Goal: Task Accomplishment & Management: Complete application form

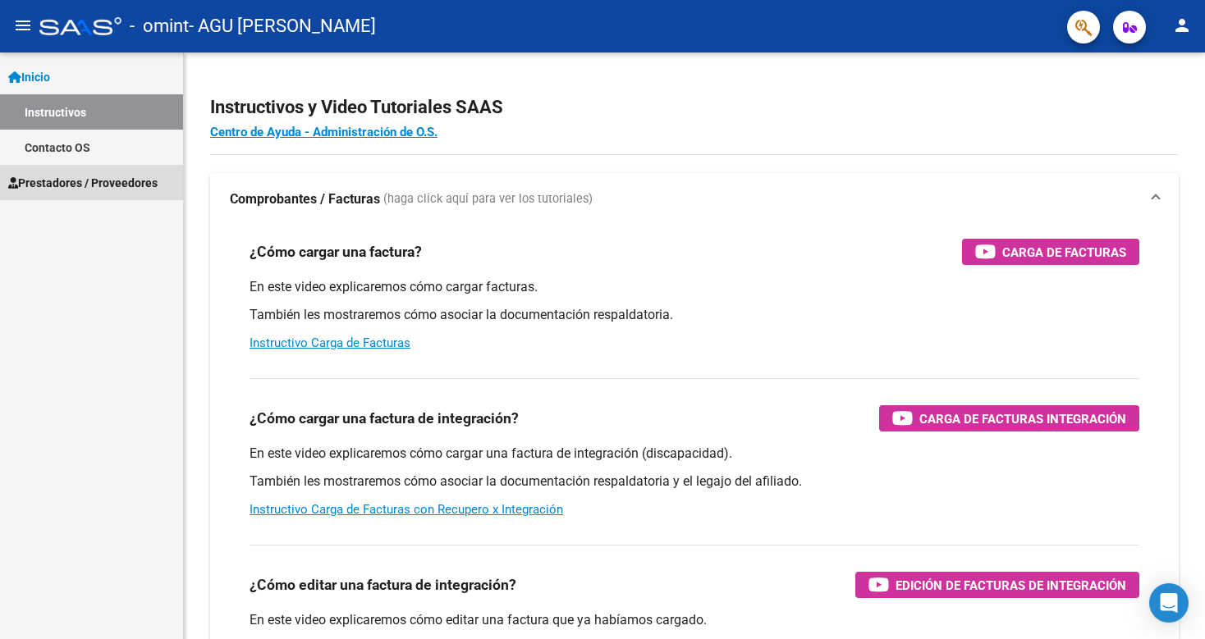
click at [97, 186] on span "Prestadores / Proveedores" at bounding box center [82, 183] width 149 height 18
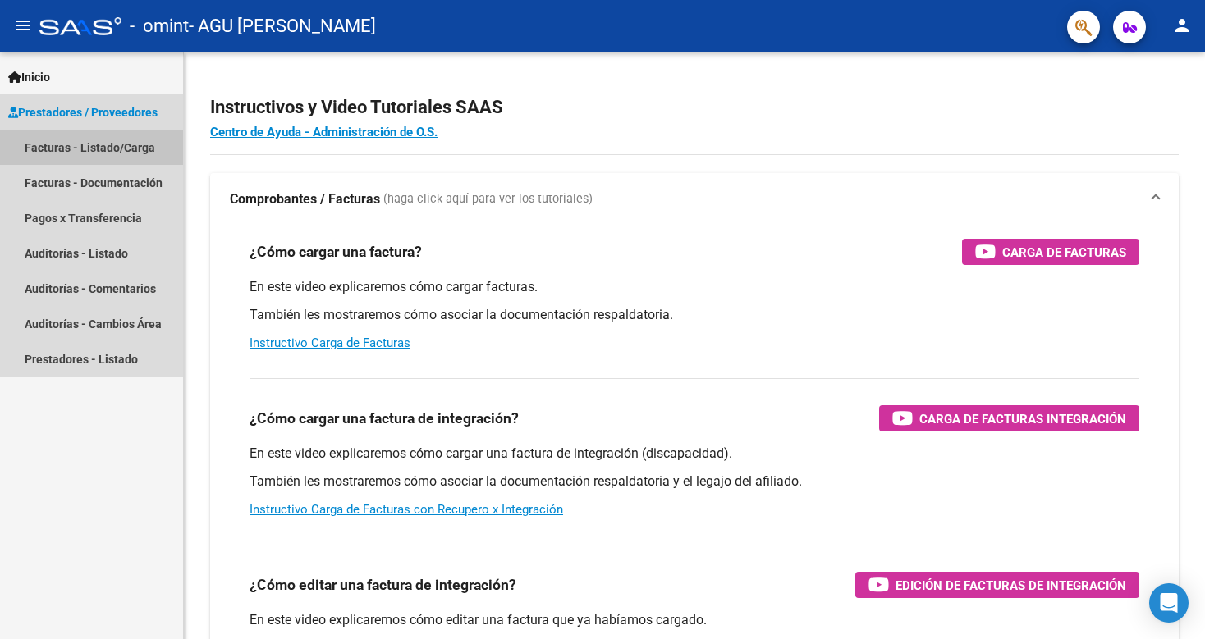
click at [114, 139] on link "Facturas - Listado/Carga" at bounding box center [91, 147] width 183 height 35
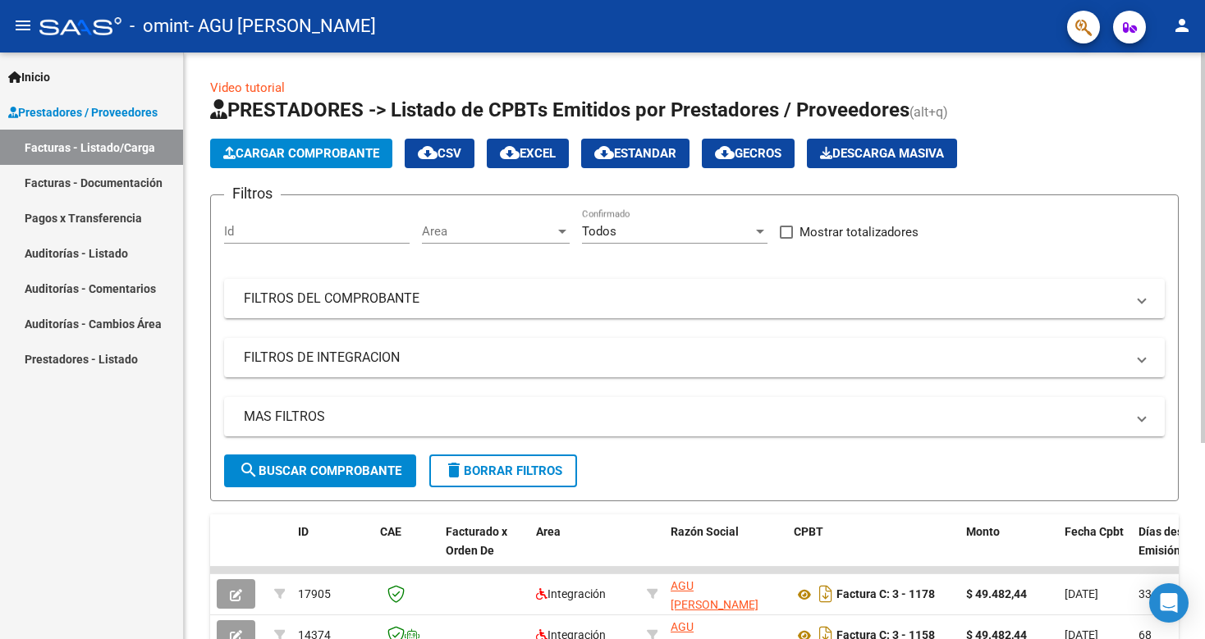
click at [309, 153] on span "Cargar Comprobante" at bounding box center [301, 153] width 156 height 15
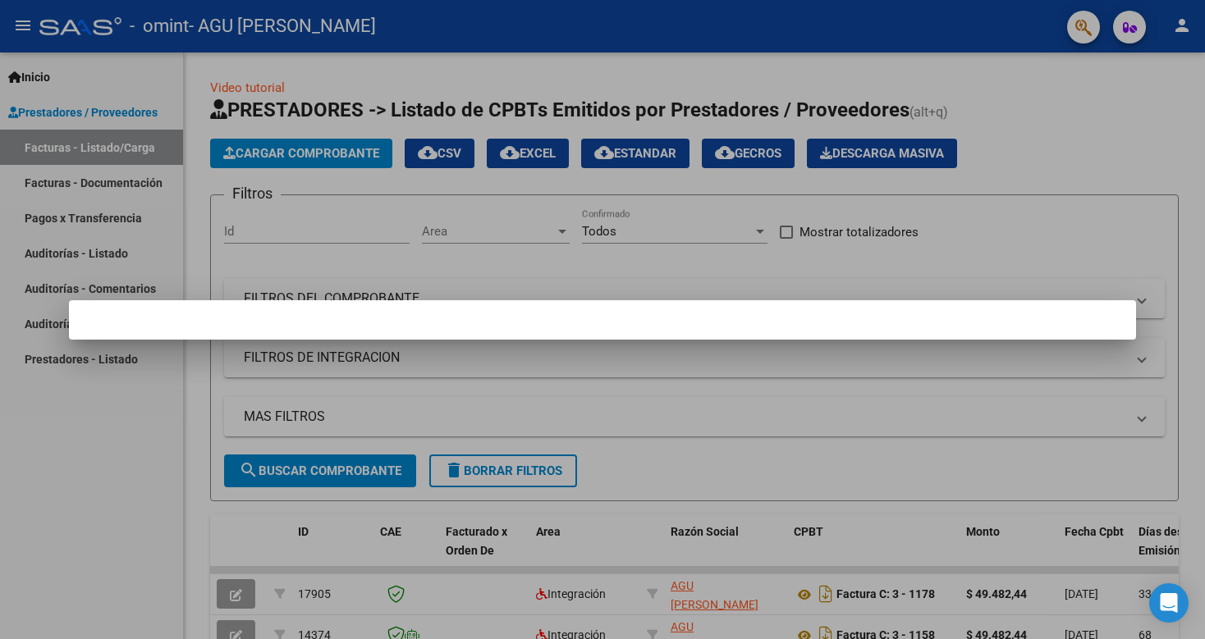
click at [321, 155] on div at bounding box center [602, 319] width 1205 height 639
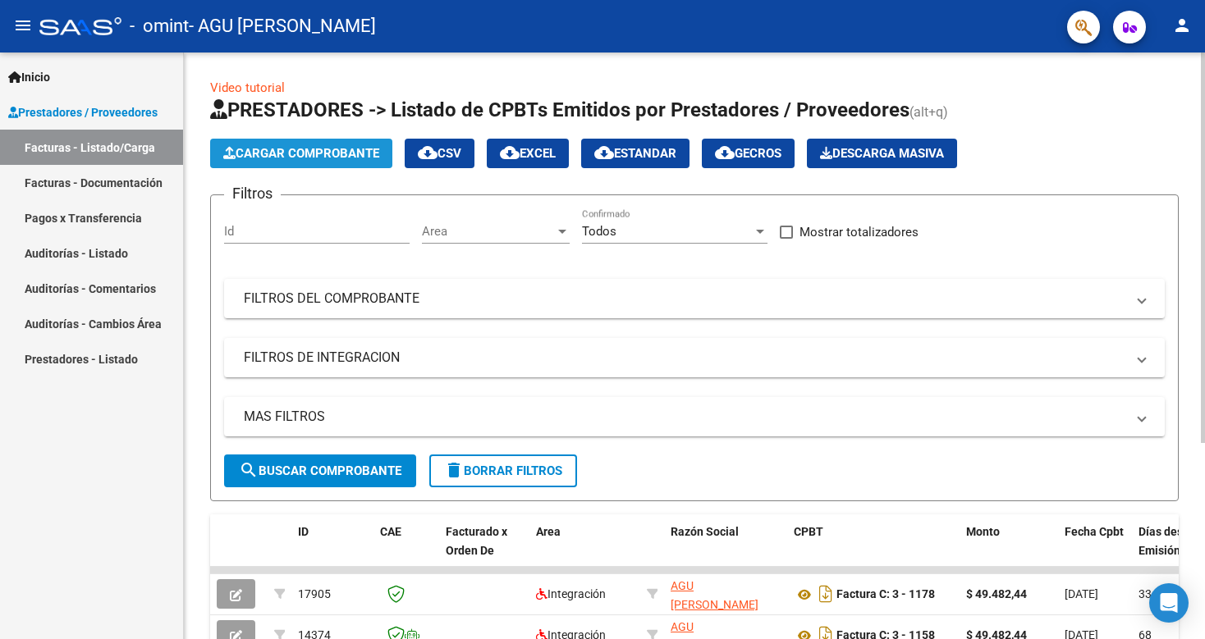
click at [327, 149] on span "Cargar Comprobante" at bounding box center [301, 153] width 156 height 15
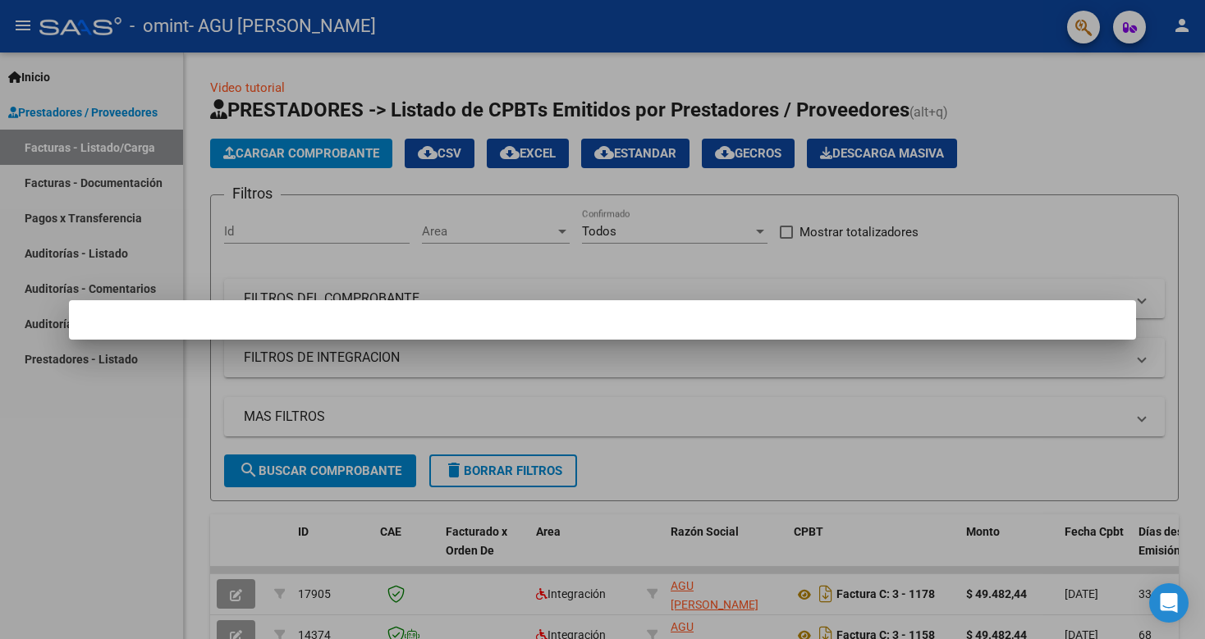
click at [486, 337] on mat-dialog-container at bounding box center [602, 319] width 1067 height 39
drag, startPoint x: 321, startPoint y: 149, endPoint x: 128, endPoint y: 299, distance: 244.0
click at [320, 149] on div at bounding box center [602, 319] width 1205 height 639
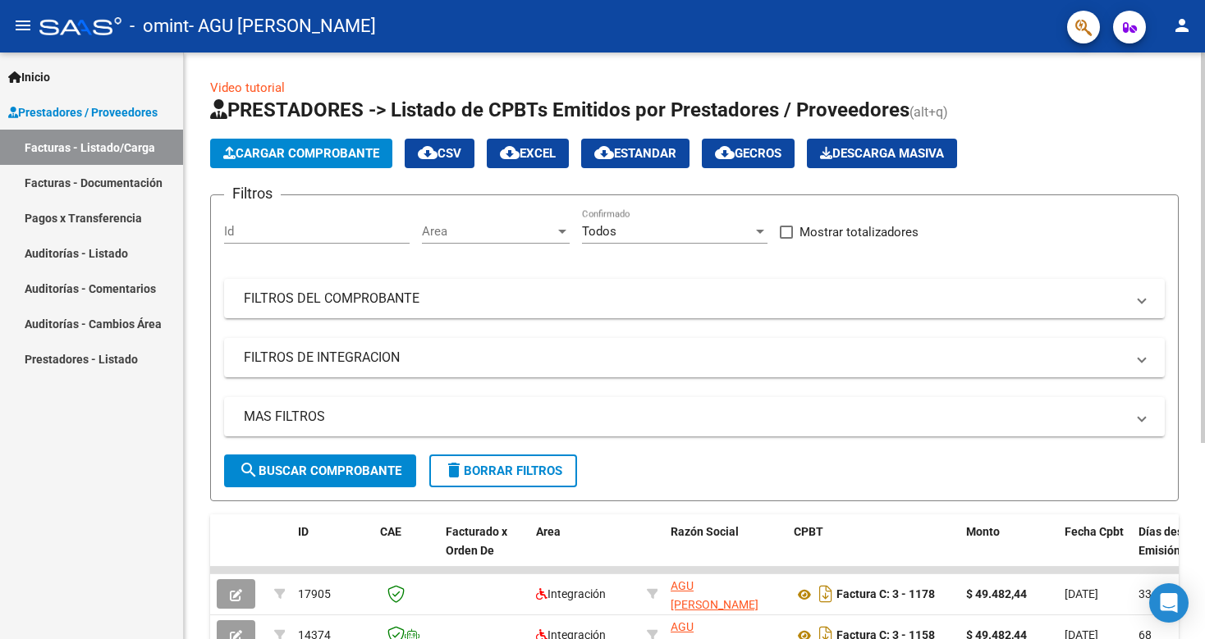
click at [225, 144] on button "Cargar Comprobante" at bounding box center [301, 154] width 182 height 30
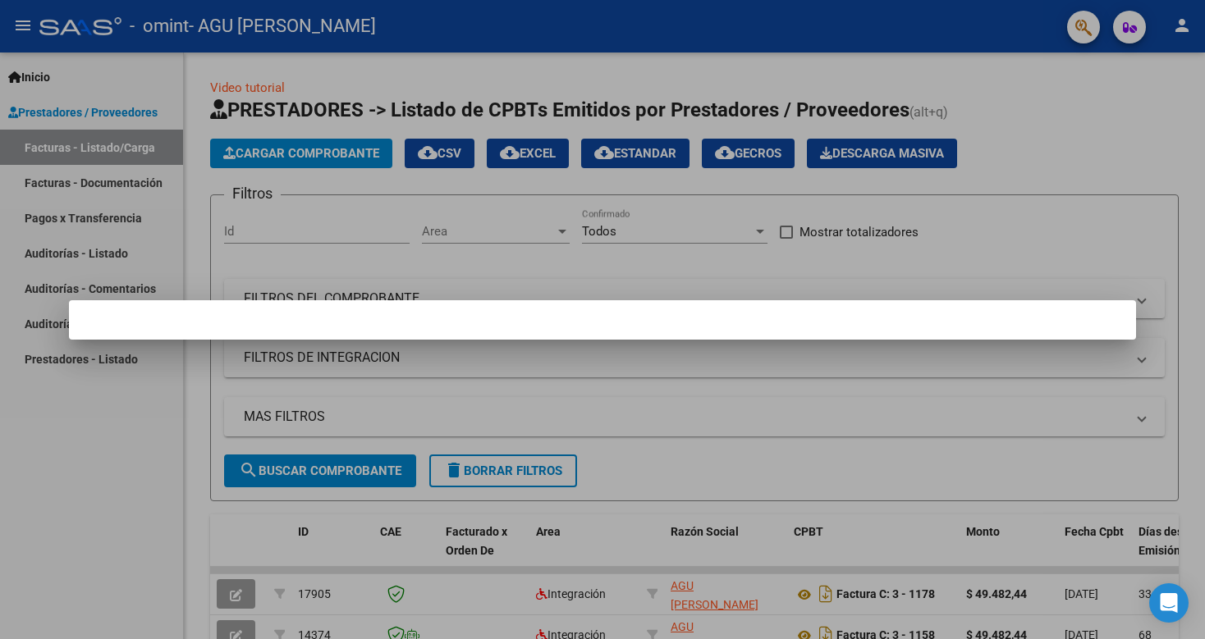
click at [269, 467] on div at bounding box center [602, 319] width 1205 height 639
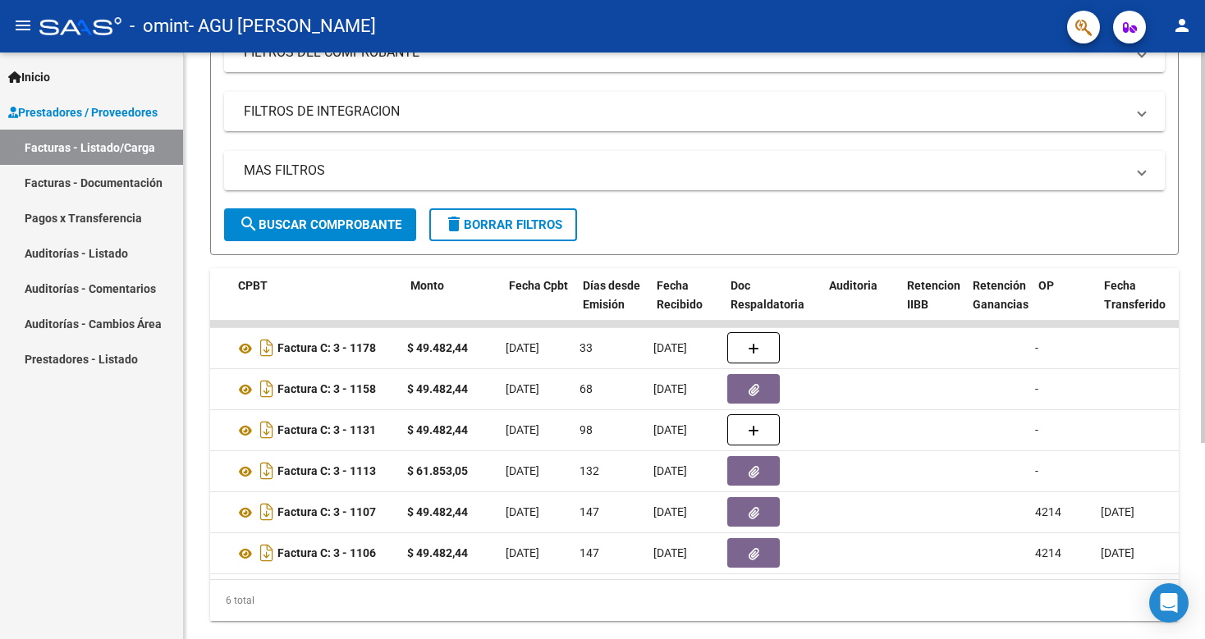
scroll to position [0, 556]
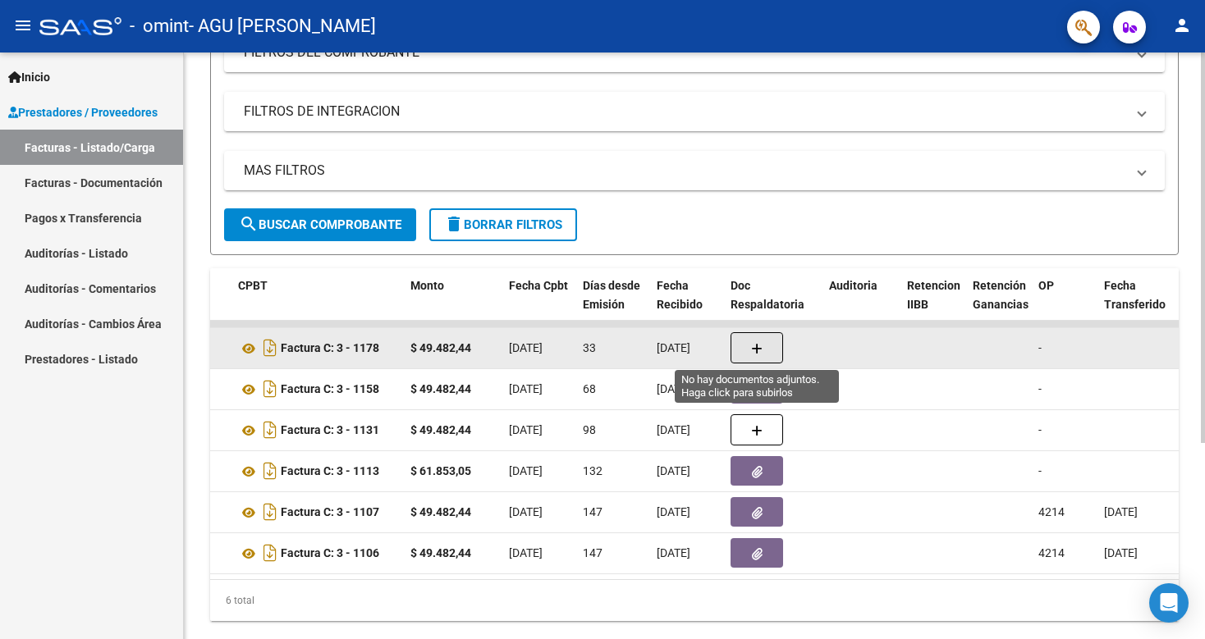
click at [754, 351] on icon "button" at bounding box center [756, 349] width 11 height 12
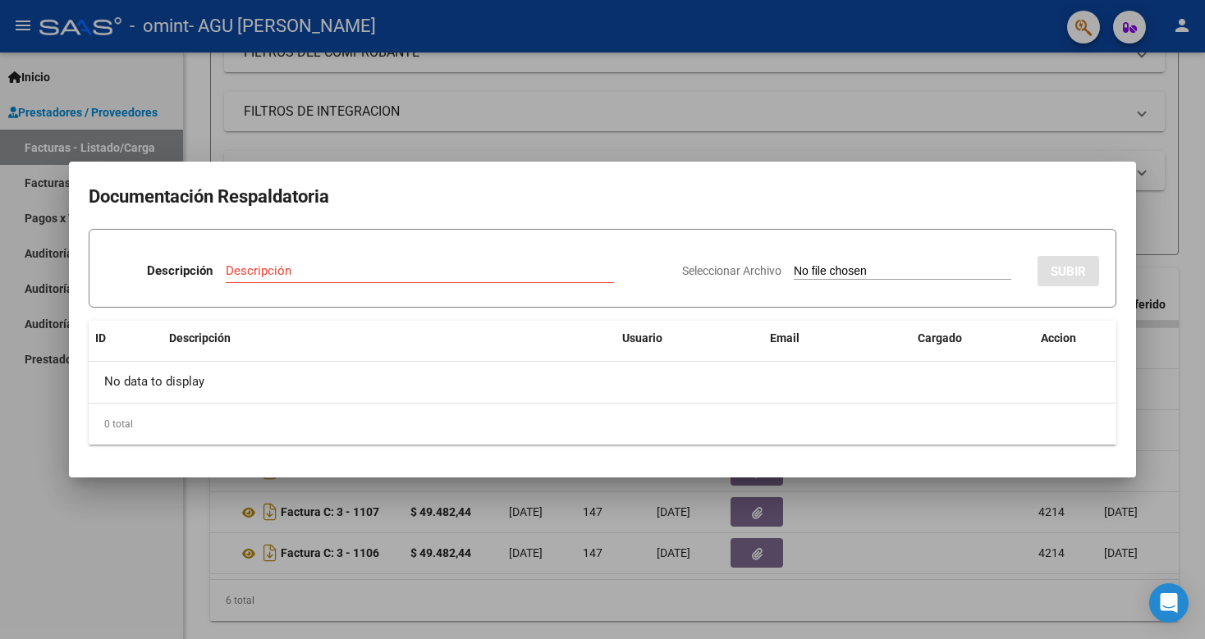
drag, startPoint x: 983, startPoint y: 157, endPoint x: 978, endPoint y: 222, distance: 65.9
click at [984, 157] on div at bounding box center [602, 319] width 1205 height 639
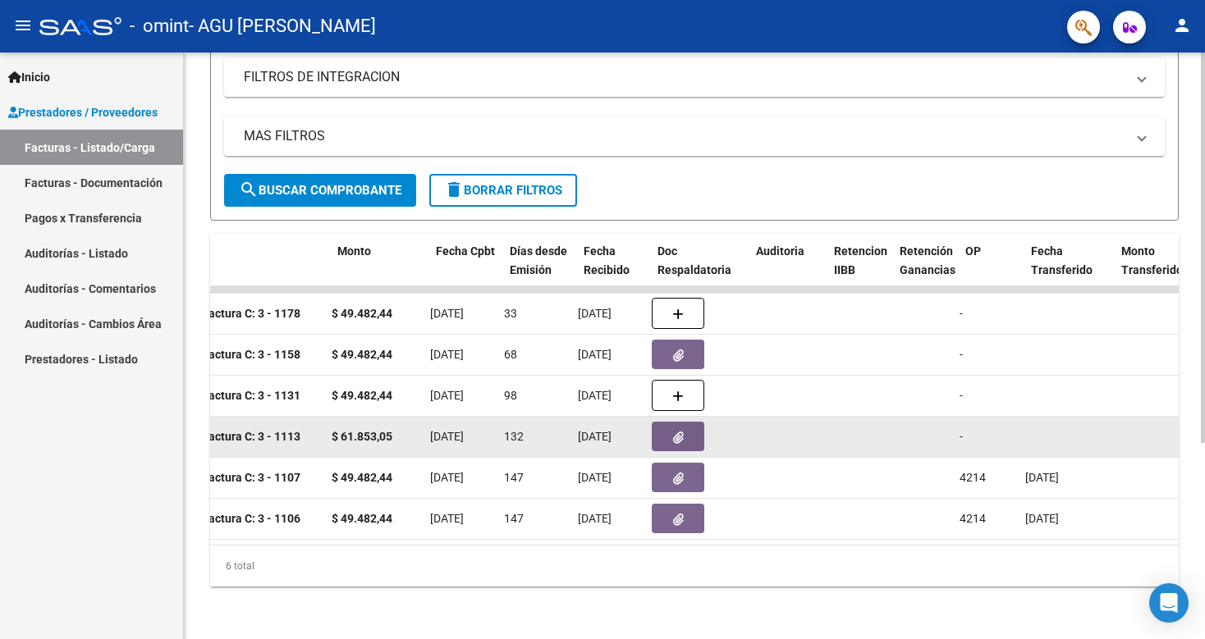
scroll to position [0, 649]
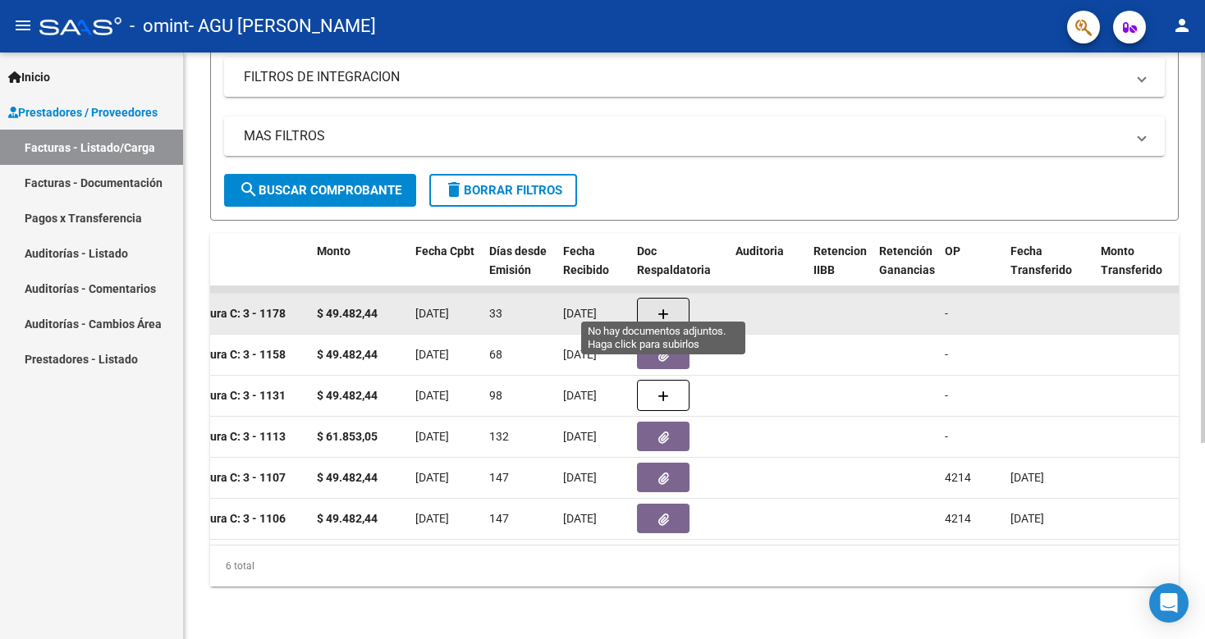
click at [674, 300] on button "button" at bounding box center [663, 313] width 53 height 31
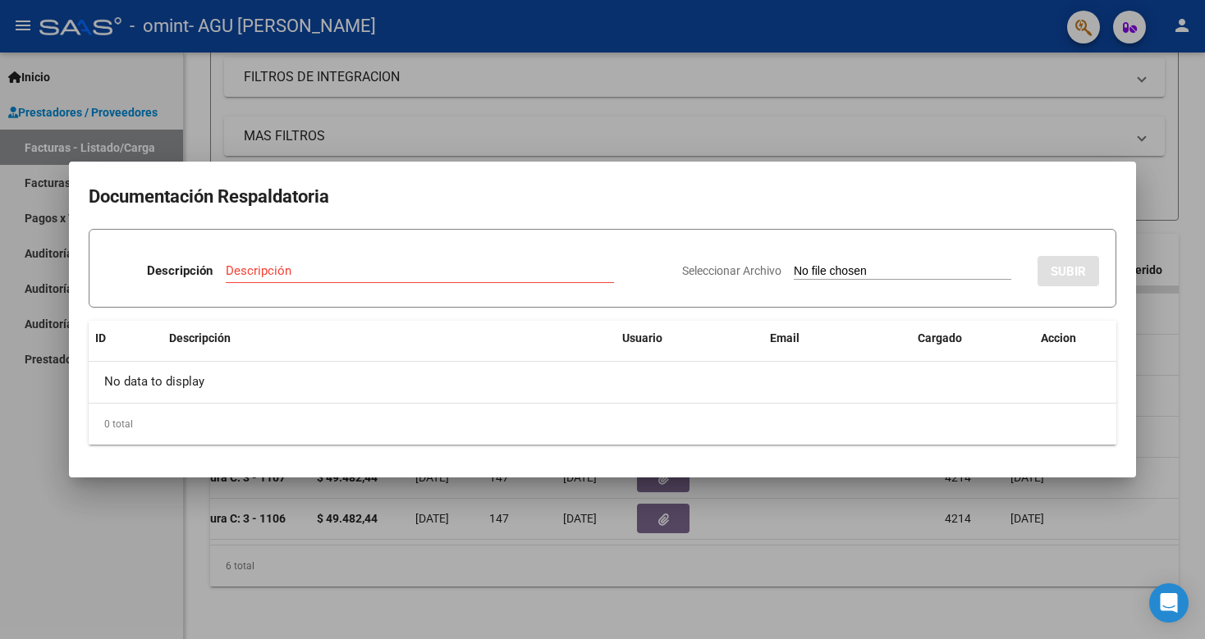
click at [867, 271] on input "Seleccionar Archivo" at bounding box center [903, 272] width 218 height 16
drag, startPoint x: 662, startPoint y: 92, endPoint x: 573, endPoint y: 117, distance: 92.0
click at [658, 94] on div at bounding box center [602, 319] width 1205 height 639
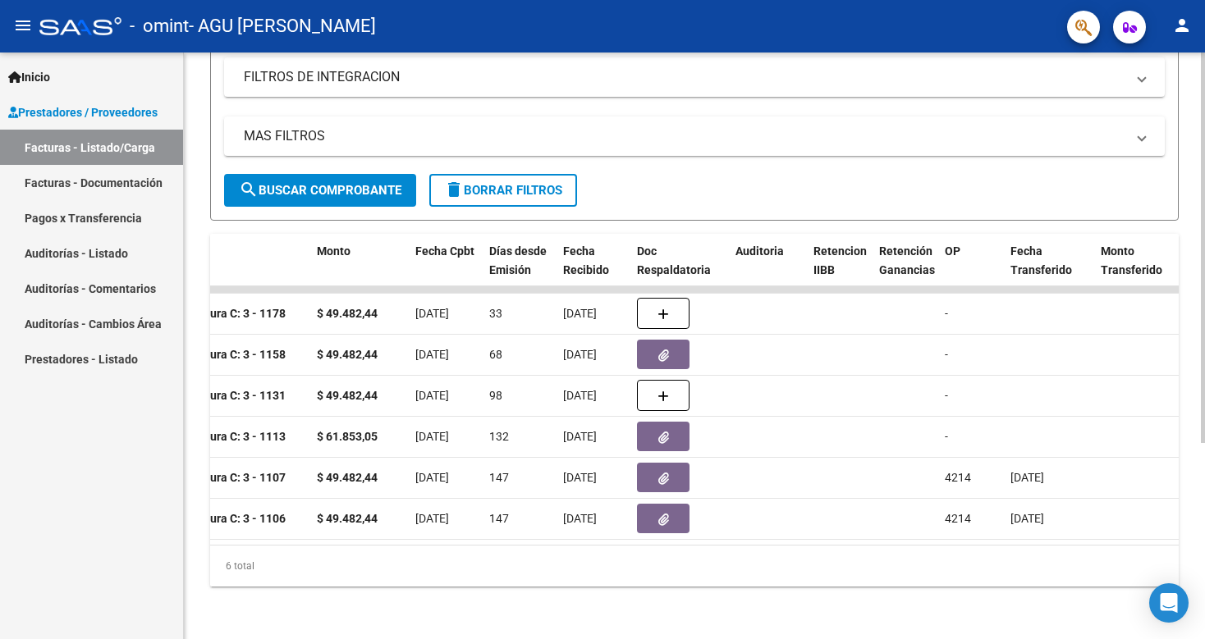
scroll to position [0, 0]
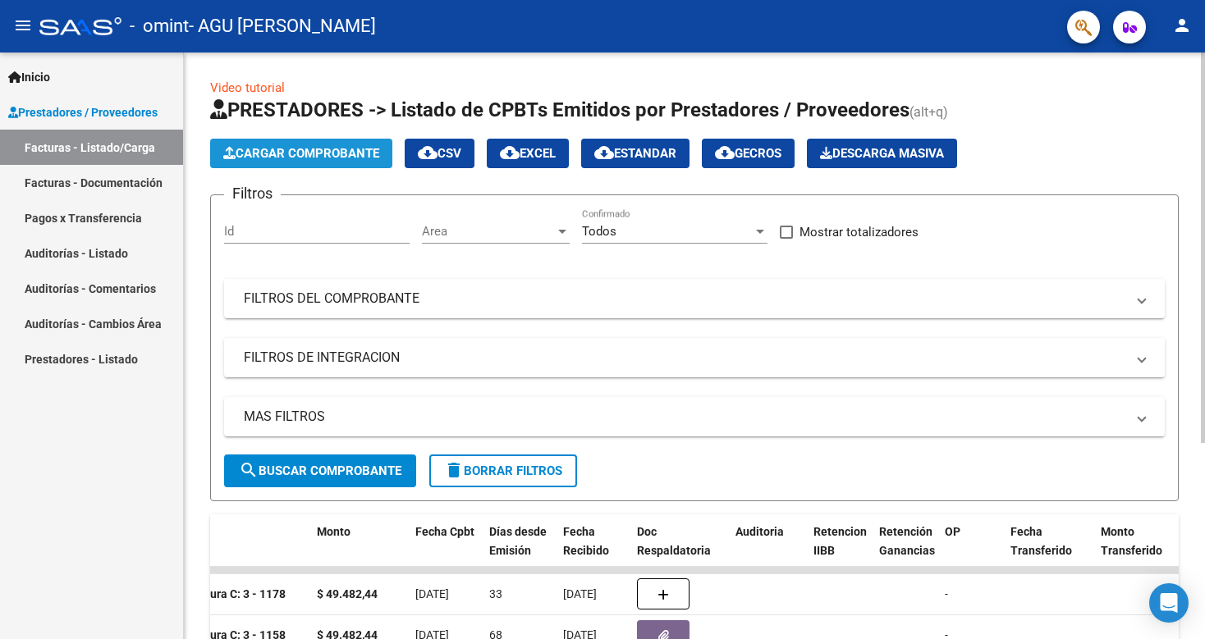
drag, startPoint x: 357, startPoint y: 138, endPoint x: 371, endPoint y: 167, distance: 32.7
click at [362, 136] on app-list-header "PRESTADORES -> Listado de CPBTs Emitidos por Prestadores / Proveedores (alt+q) …" at bounding box center [694, 299] width 969 height 405
click at [274, 163] on button "Cargar Comprobante" at bounding box center [301, 154] width 182 height 30
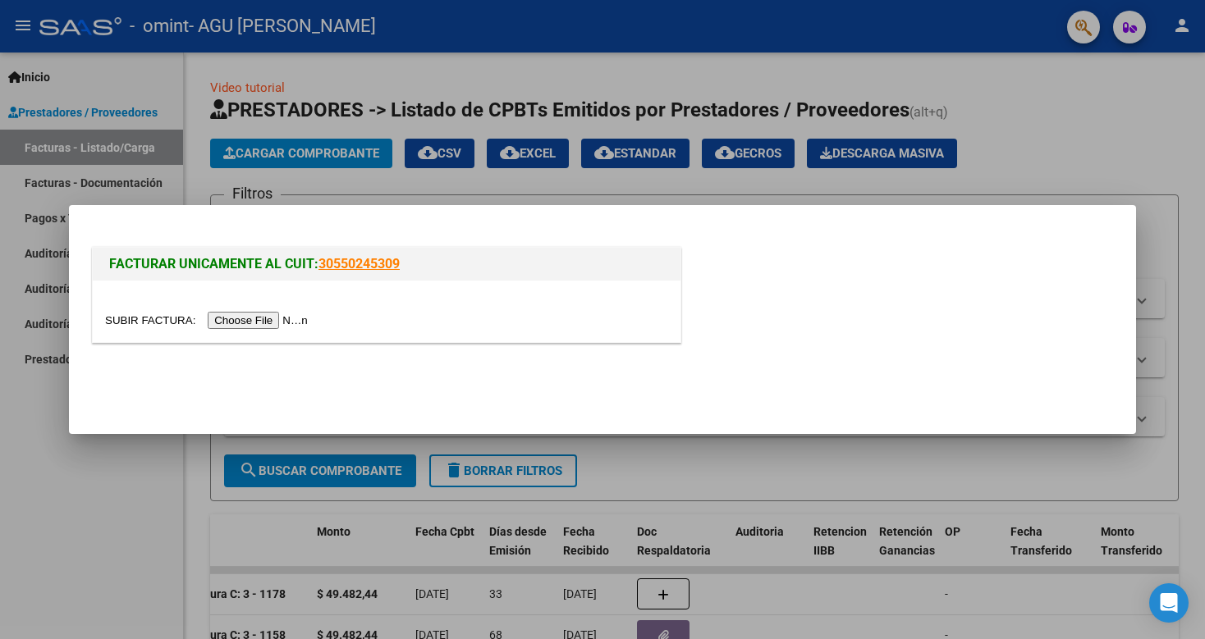
click at [296, 323] on input "file" at bounding box center [209, 320] width 208 height 17
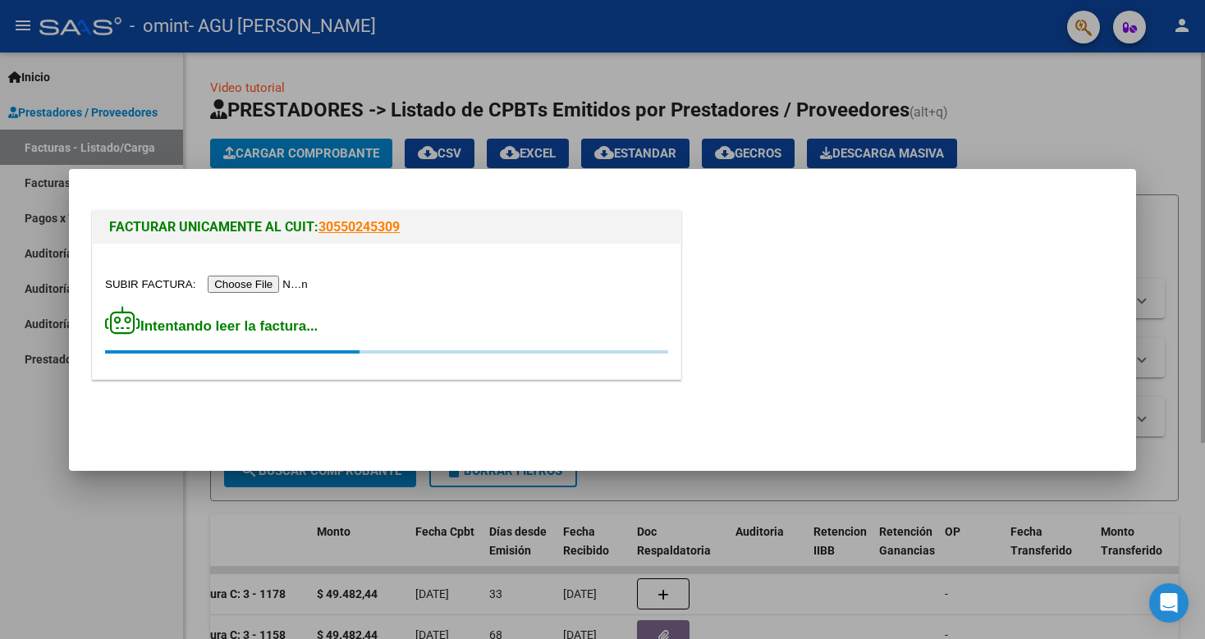
drag, startPoint x: 1203, startPoint y: 128, endPoint x: 983, endPoint y: 75, distance: 226.4
click at [1060, 92] on div at bounding box center [602, 319] width 1205 height 639
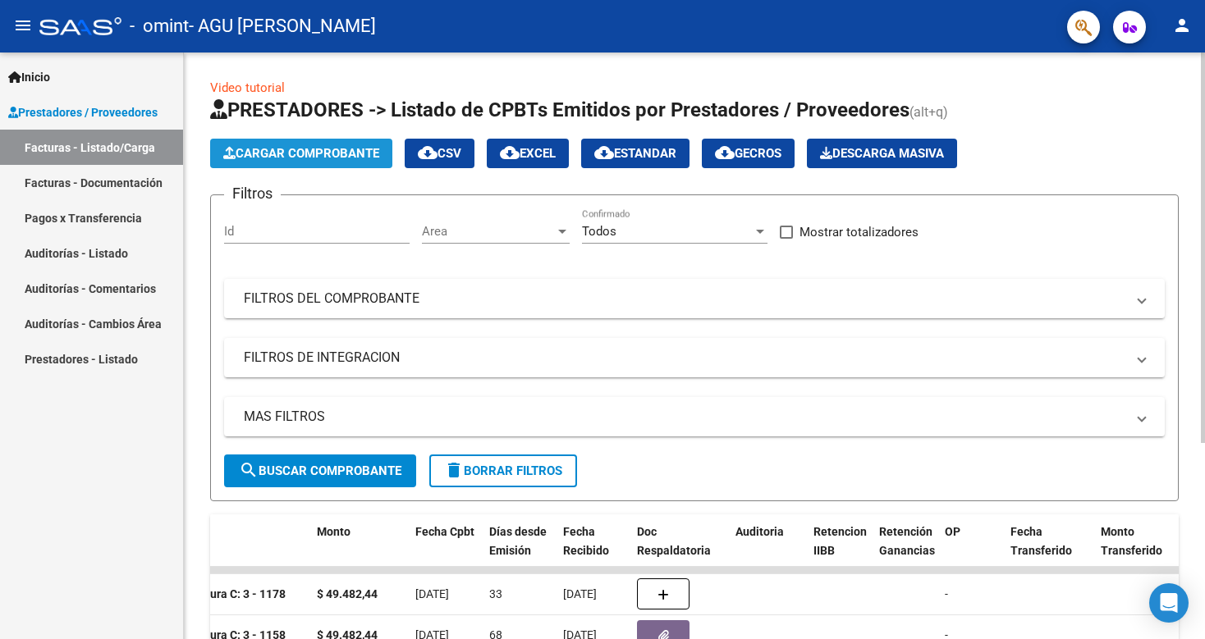
click at [299, 154] on span "Cargar Comprobante" at bounding box center [301, 153] width 156 height 15
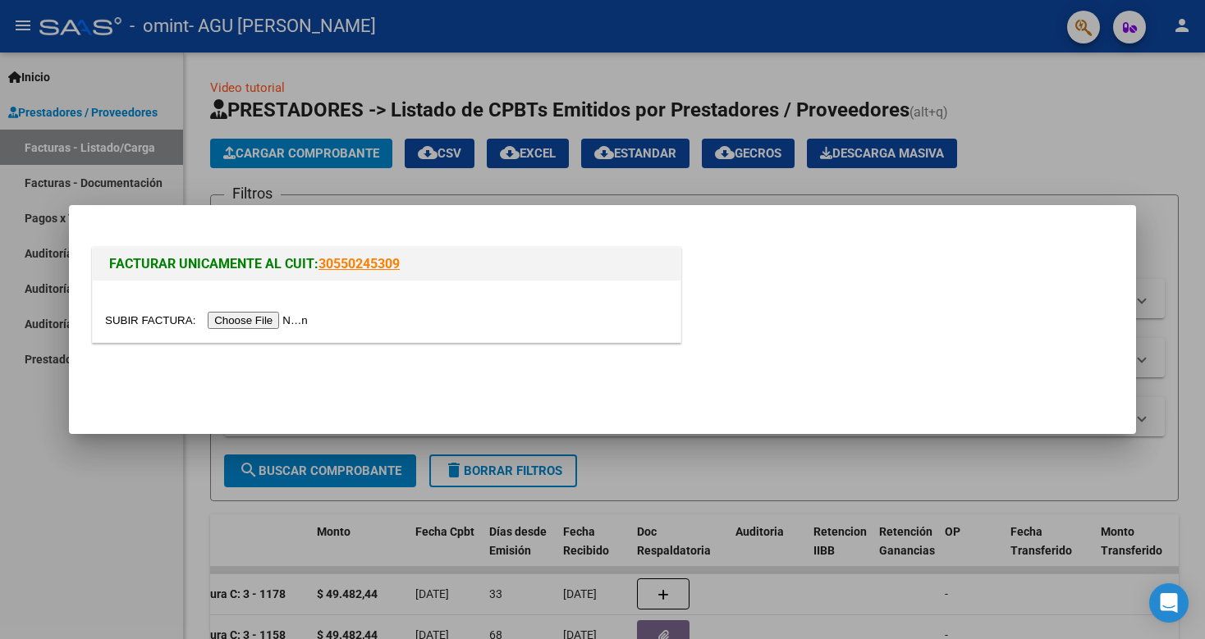
click at [295, 318] on input "file" at bounding box center [209, 320] width 208 height 17
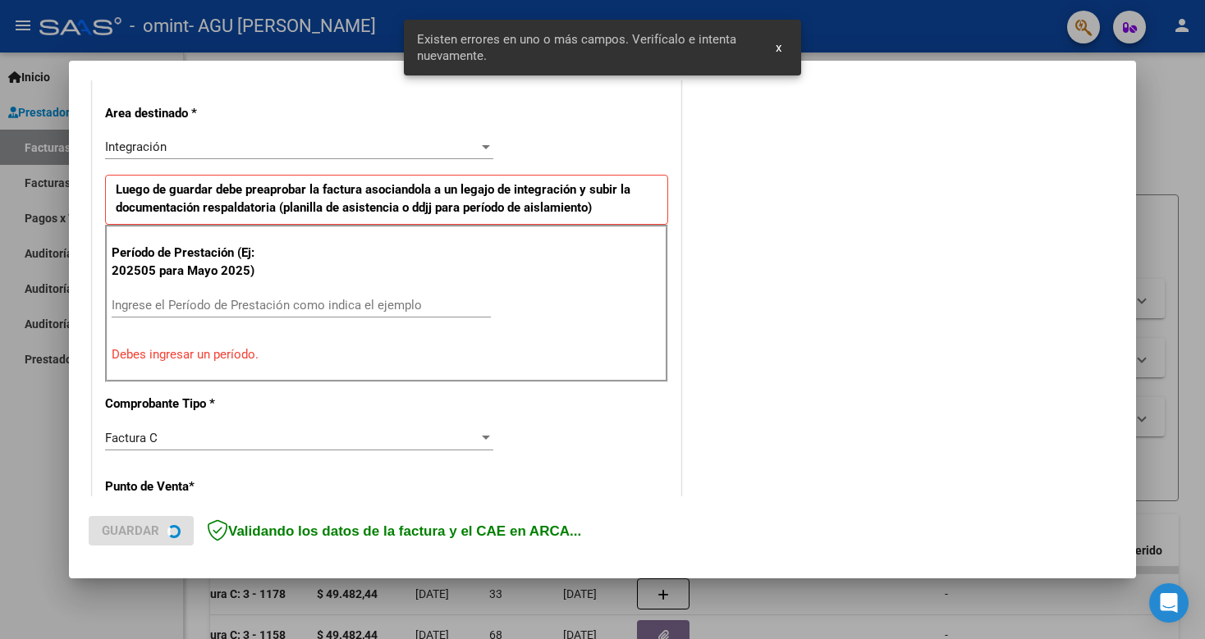
scroll to position [364, 0]
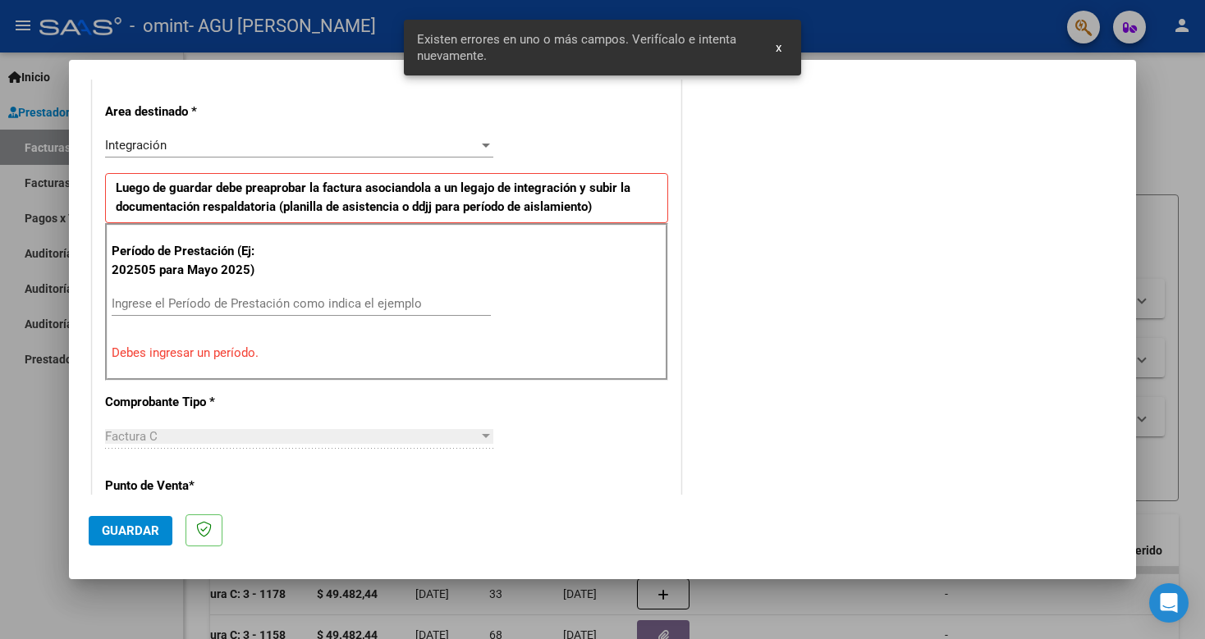
click at [377, 425] on div "Factura C Seleccionar Tipo" at bounding box center [299, 436] width 388 height 25
click at [468, 432] on div "Factura C" at bounding box center [291, 436] width 373 height 15
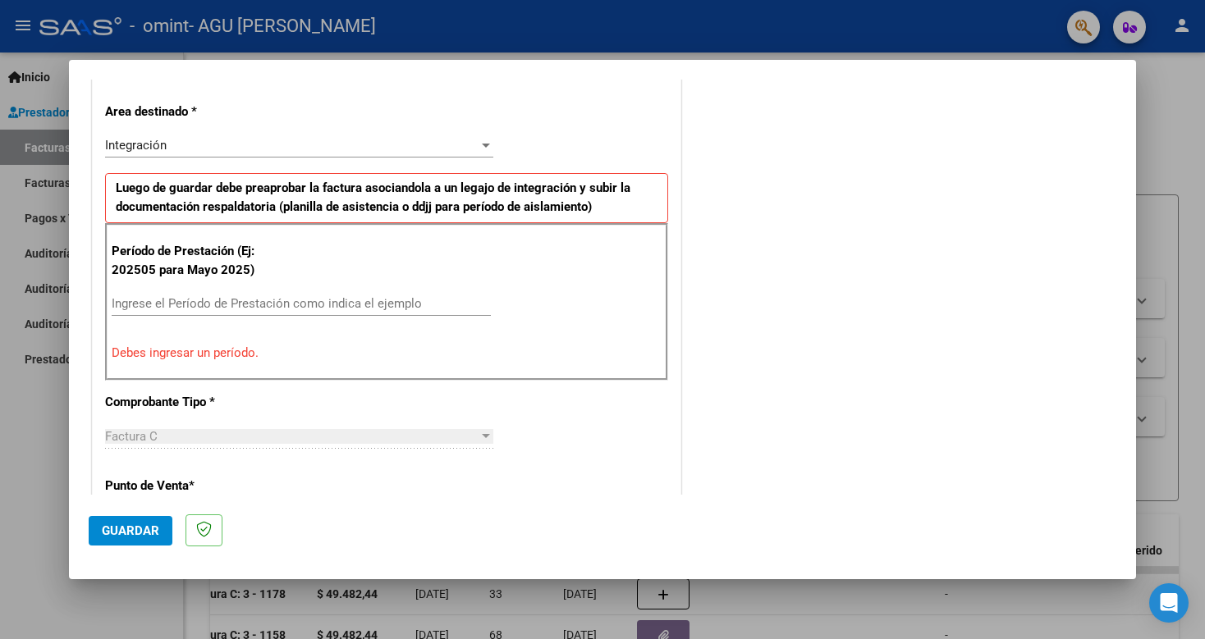
click at [241, 300] on input "Ingrese el Período de Prestación como indica el ejemplo" at bounding box center [301, 303] width 379 height 15
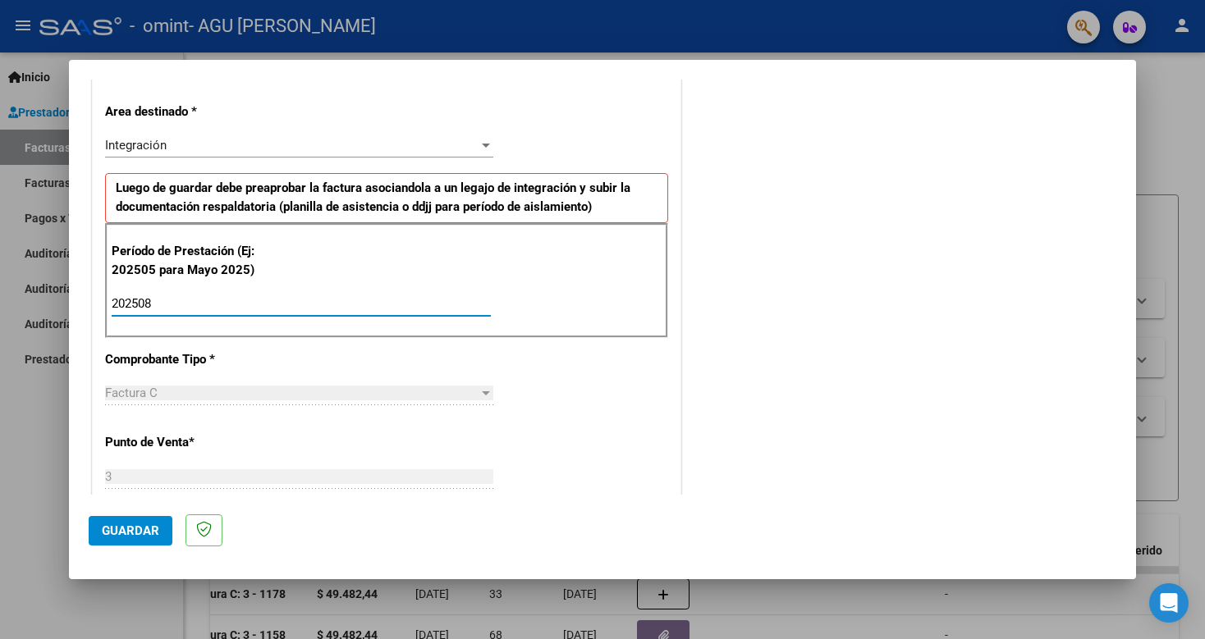
type input "202508"
click at [433, 392] on div "Factura C" at bounding box center [291, 393] width 373 height 15
click at [139, 538] on span "Guardar" at bounding box center [130, 531] width 57 height 15
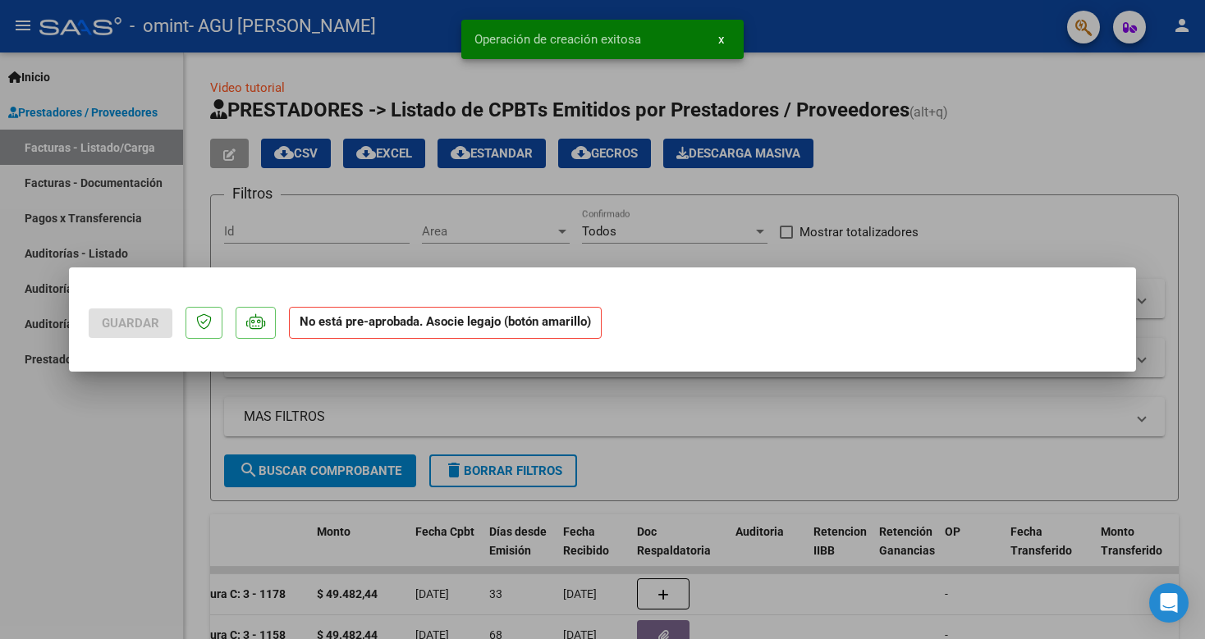
scroll to position [0, 0]
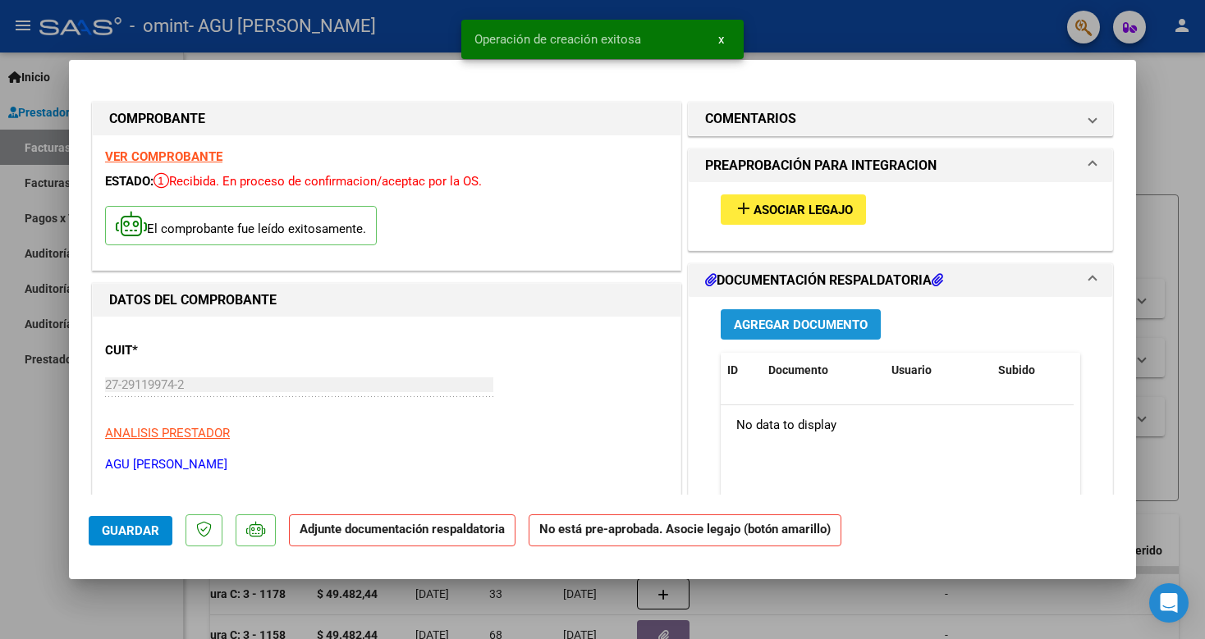
click at [790, 325] on span "Agregar Documento" at bounding box center [801, 325] width 134 height 15
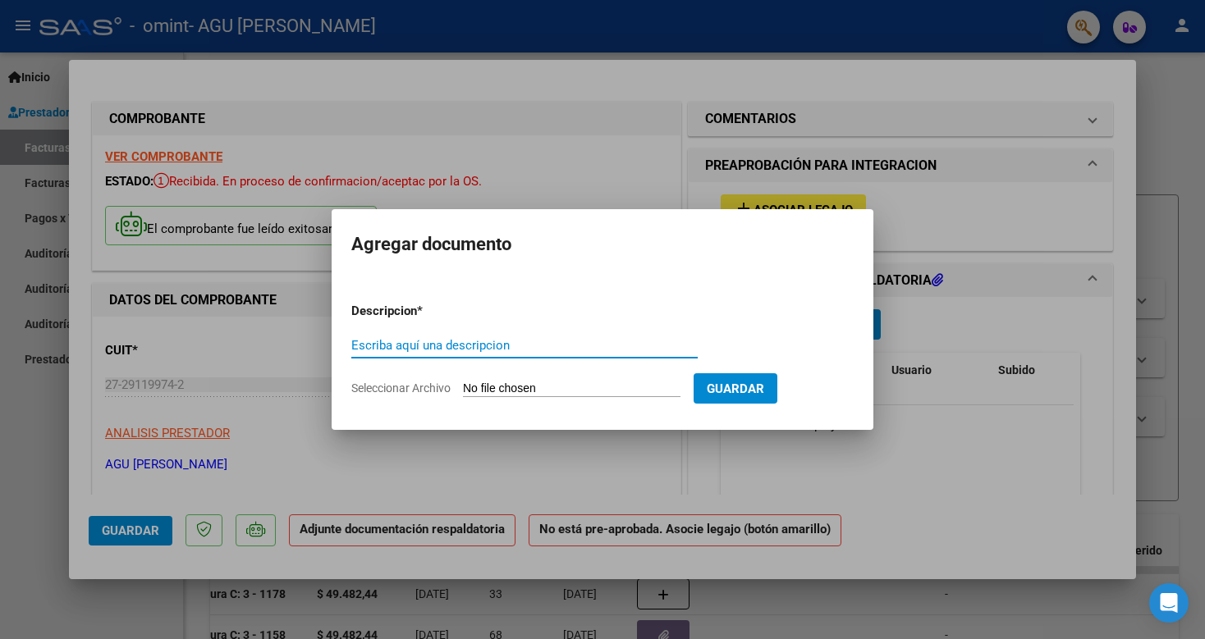
drag, startPoint x: 592, startPoint y: 474, endPoint x: 598, endPoint y: 463, distance: 13.2
click at [593, 468] on div at bounding box center [602, 319] width 1205 height 639
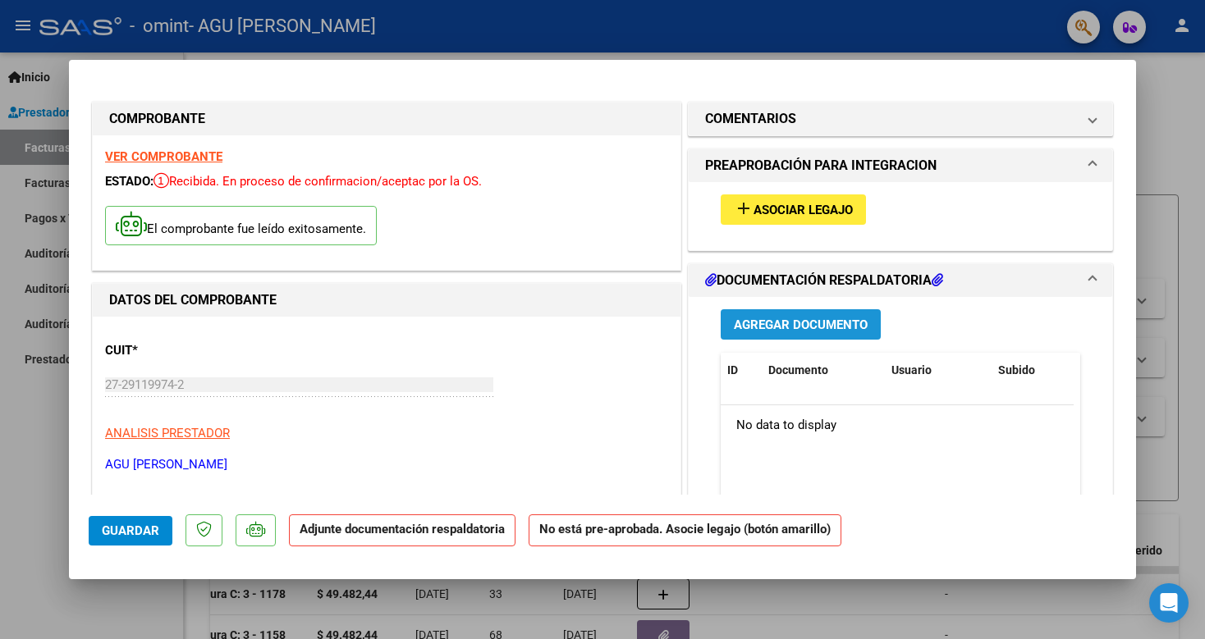
click at [771, 323] on span "Agregar Documento" at bounding box center [801, 325] width 134 height 15
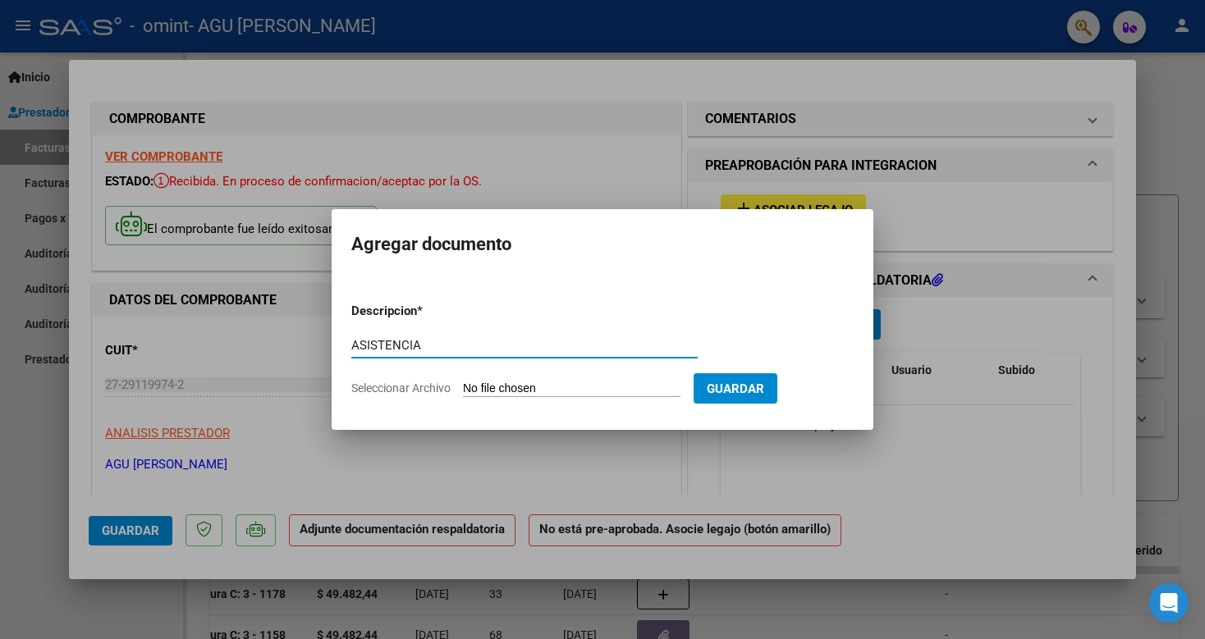
type input "ASISTENCIA"
click at [505, 387] on input "Seleccionar Archivo" at bounding box center [572, 390] width 218 height 16
type input "C:\fakepath\asist.agosto. emi 25.jfif"
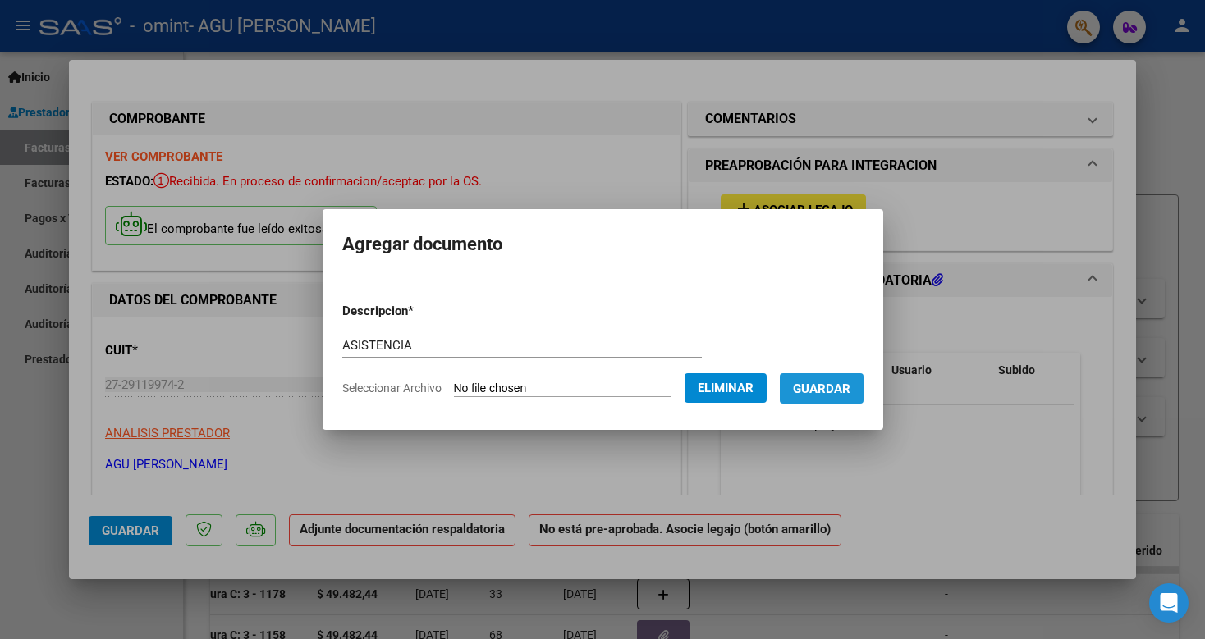
click at [841, 386] on span "Guardar" at bounding box center [821, 389] width 57 height 15
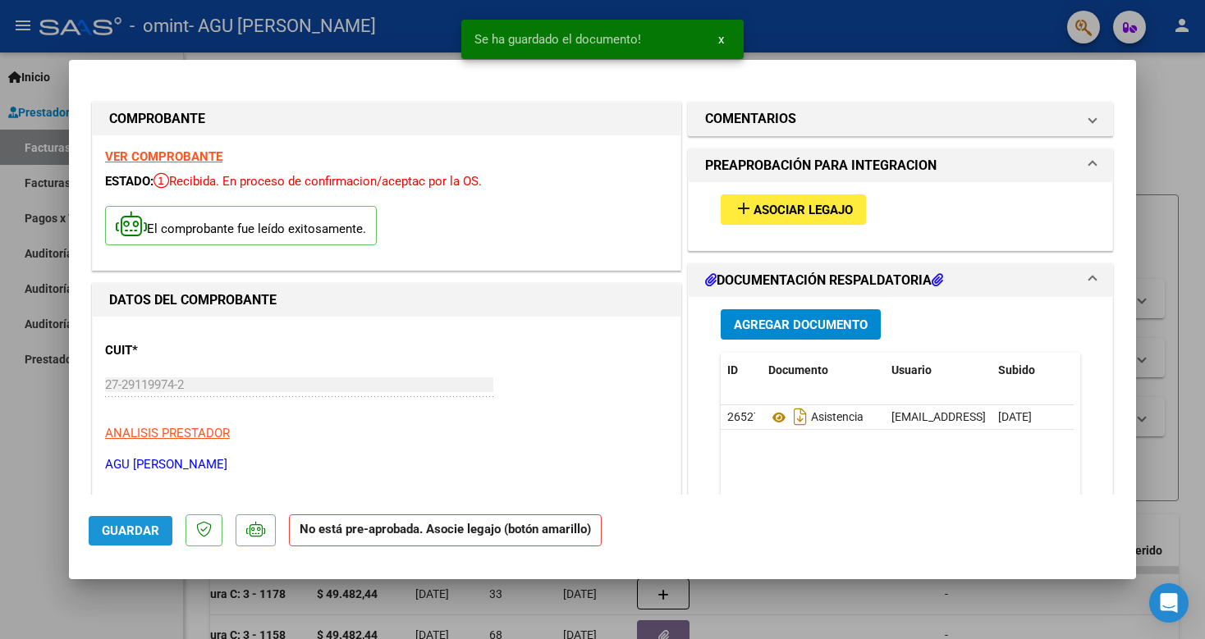
click at [134, 533] on span "Guardar" at bounding box center [130, 531] width 57 height 15
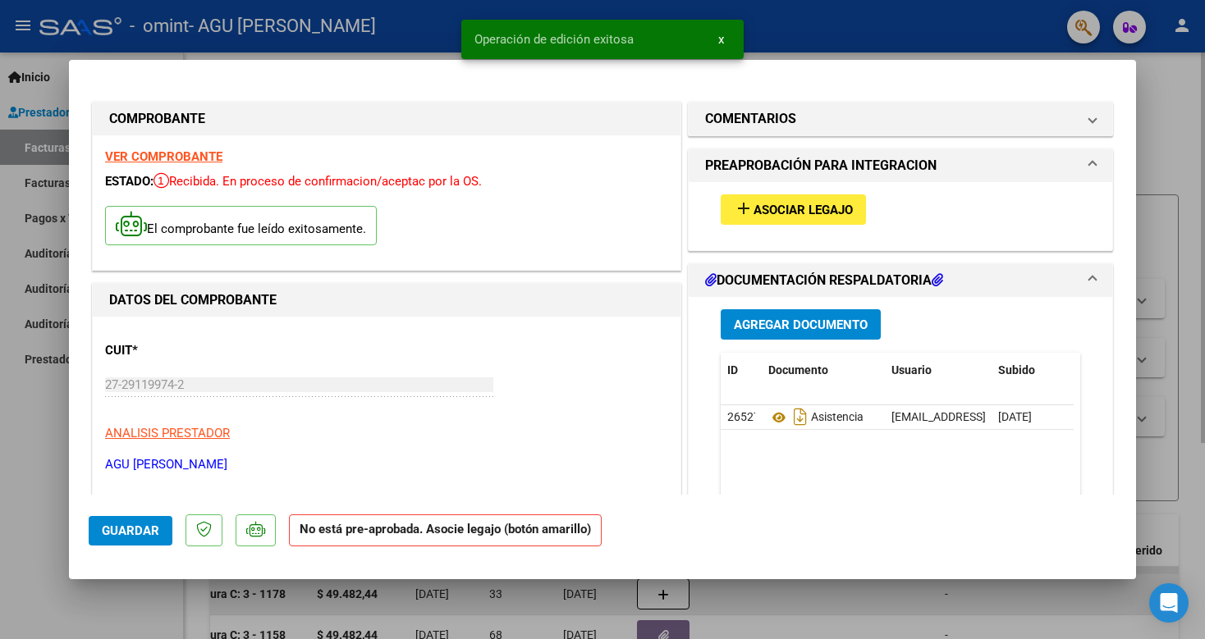
drag, startPoint x: 821, startPoint y: 623, endPoint x: 807, endPoint y: 609, distance: 19.7
click at [809, 624] on div at bounding box center [602, 319] width 1205 height 639
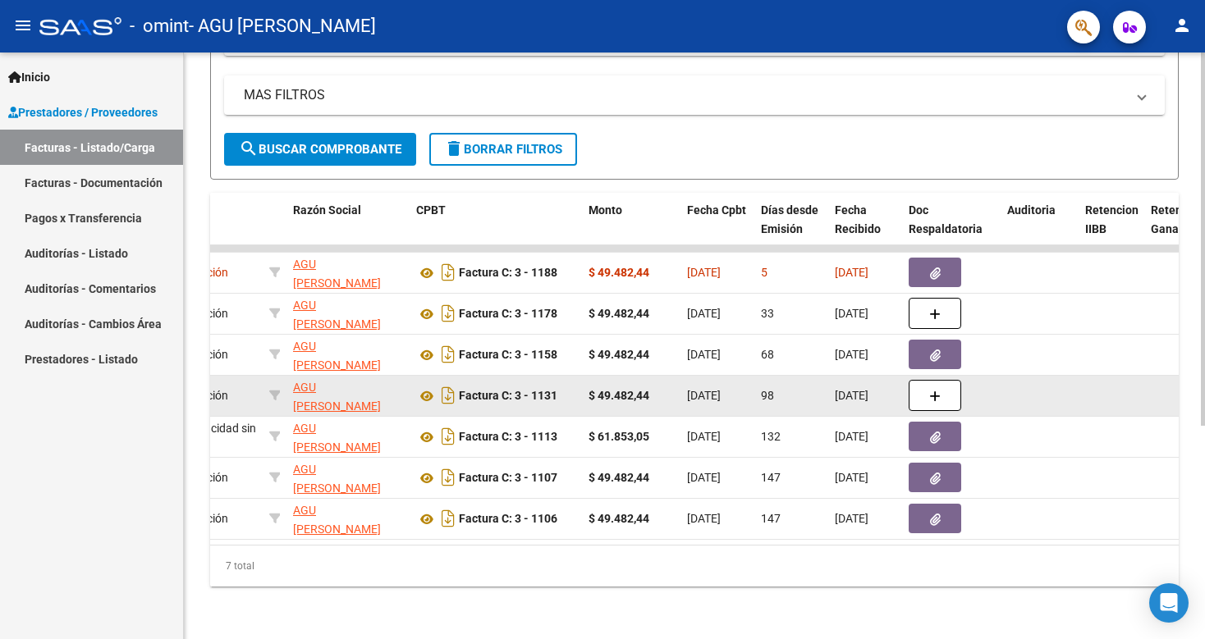
scroll to position [0, 281]
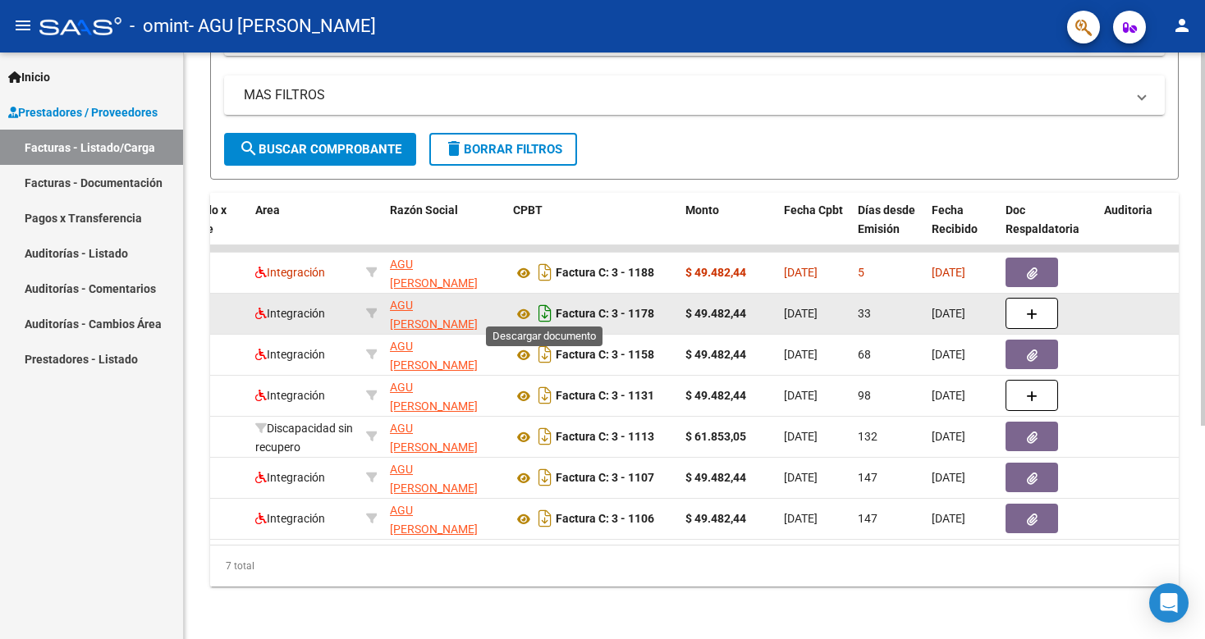
click at [547, 303] on icon "Descargar documento" at bounding box center [544, 313] width 21 height 26
click at [524, 313] on icon at bounding box center [523, 315] width 21 height 20
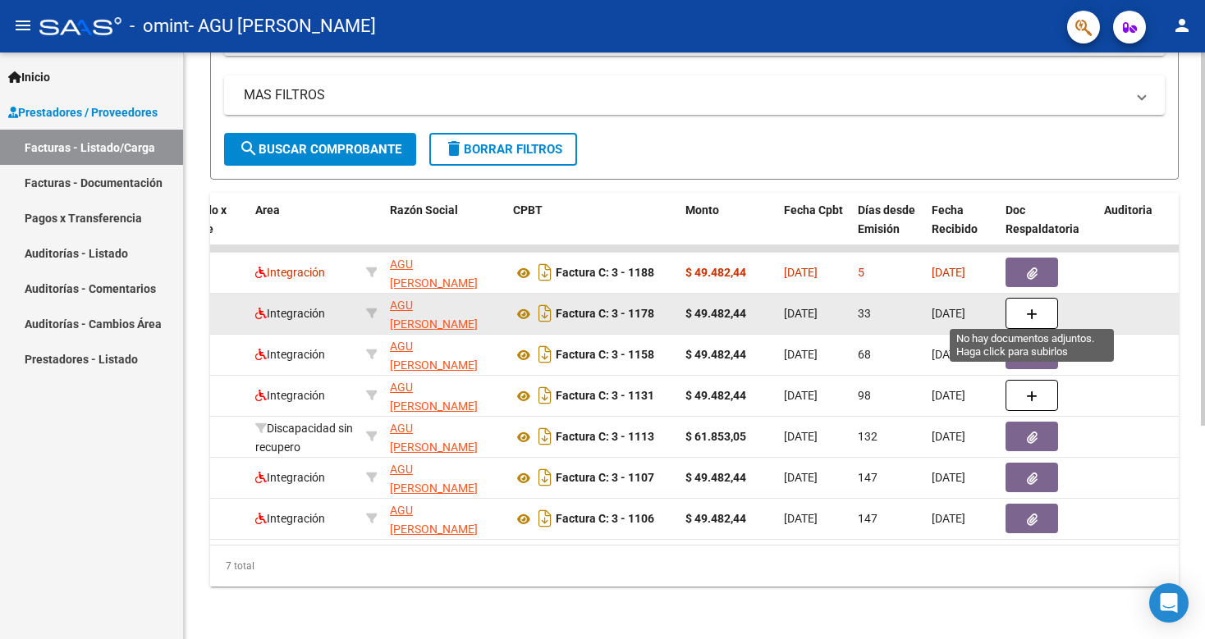
click at [1025, 307] on button "button" at bounding box center [1032, 313] width 53 height 31
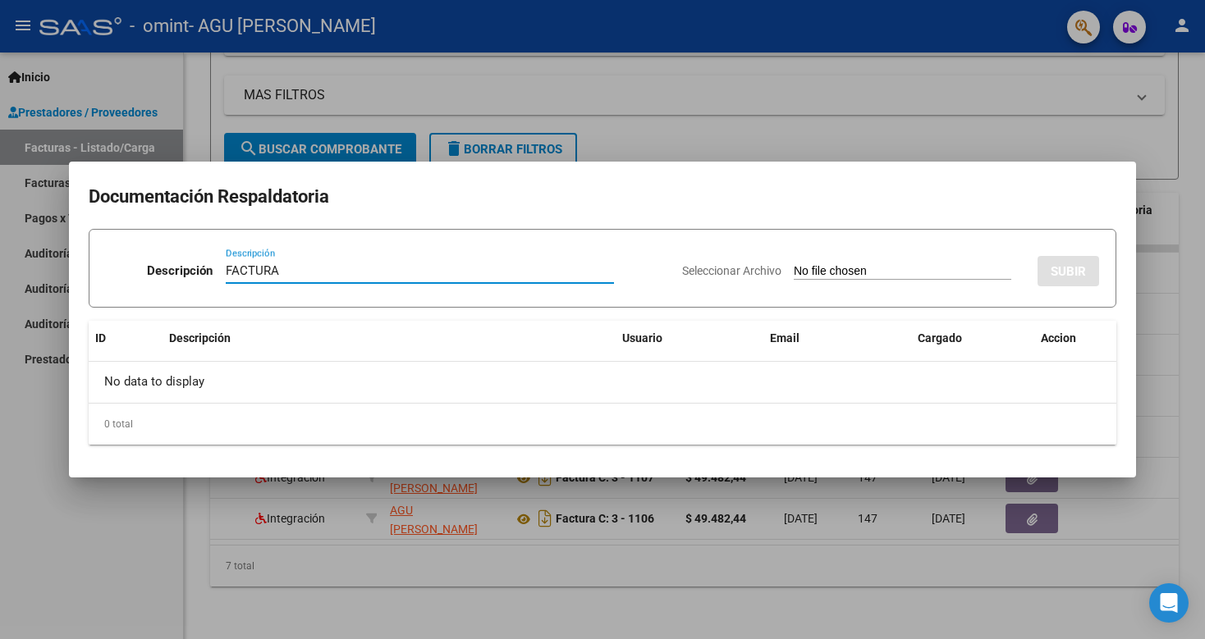
type input "FACTURA"
drag, startPoint x: 884, startPoint y: 272, endPoint x: 896, endPoint y: 282, distance: 15.7
click at [890, 282] on div "Seleccionar Archivo SUBIR" at bounding box center [890, 268] width 417 height 50
click at [896, 272] on input "Seleccionar Archivo" at bounding box center [903, 272] width 218 height 16
click at [1166, 401] on div at bounding box center [602, 319] width 1205 height 639
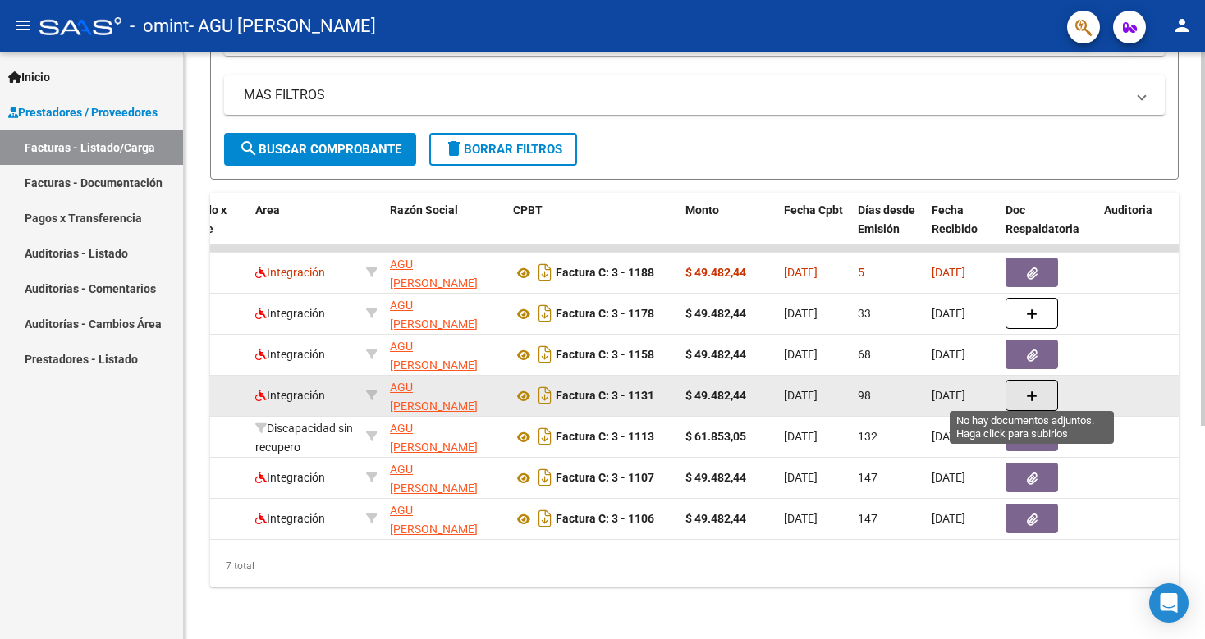
click at [1033, 391] on icon "button" at bounding box center [1031, 397] width 11 height 12
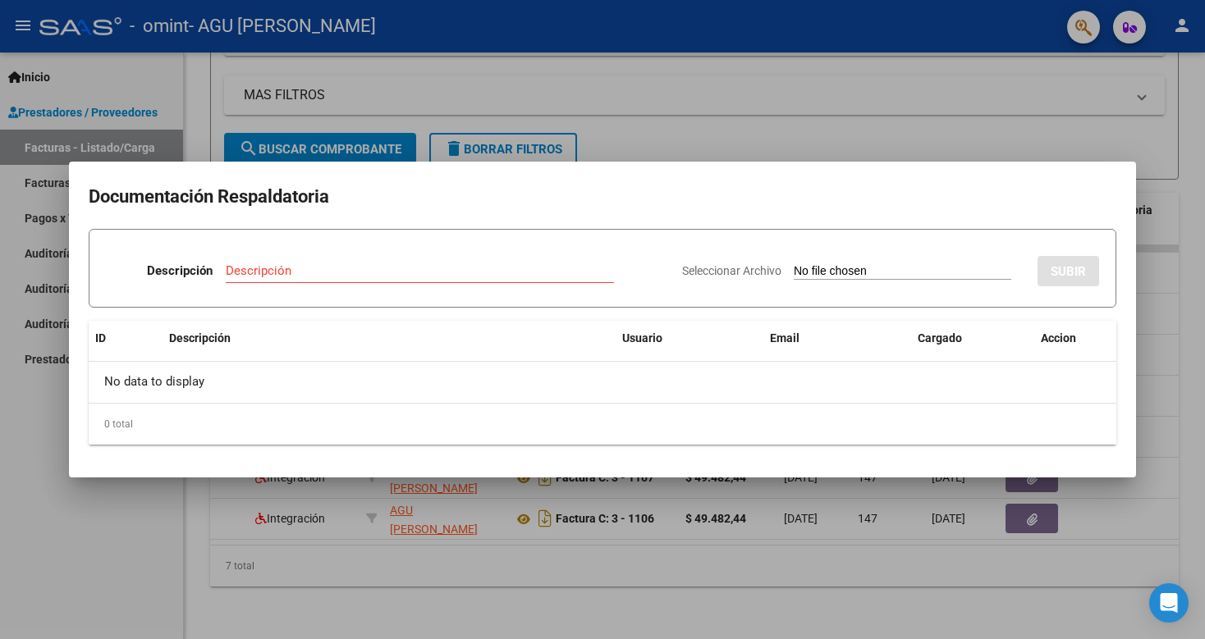
click at [992, 157] on div at bounding box center [602, 319] width 1205 height 639
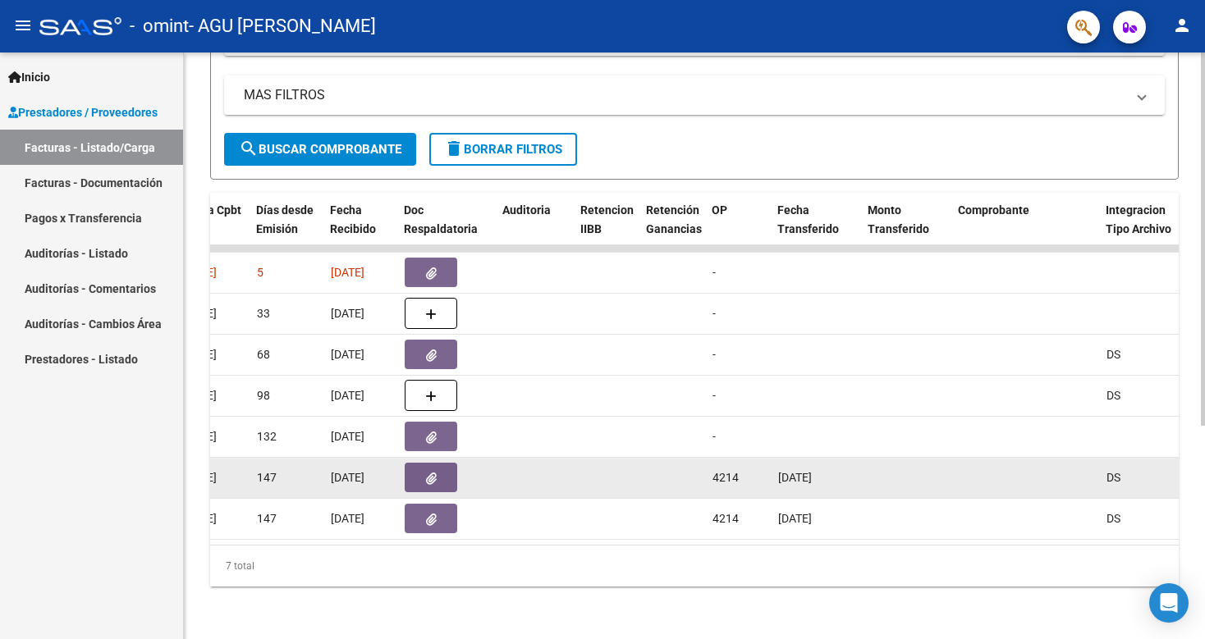
scroll to position [0, 882]
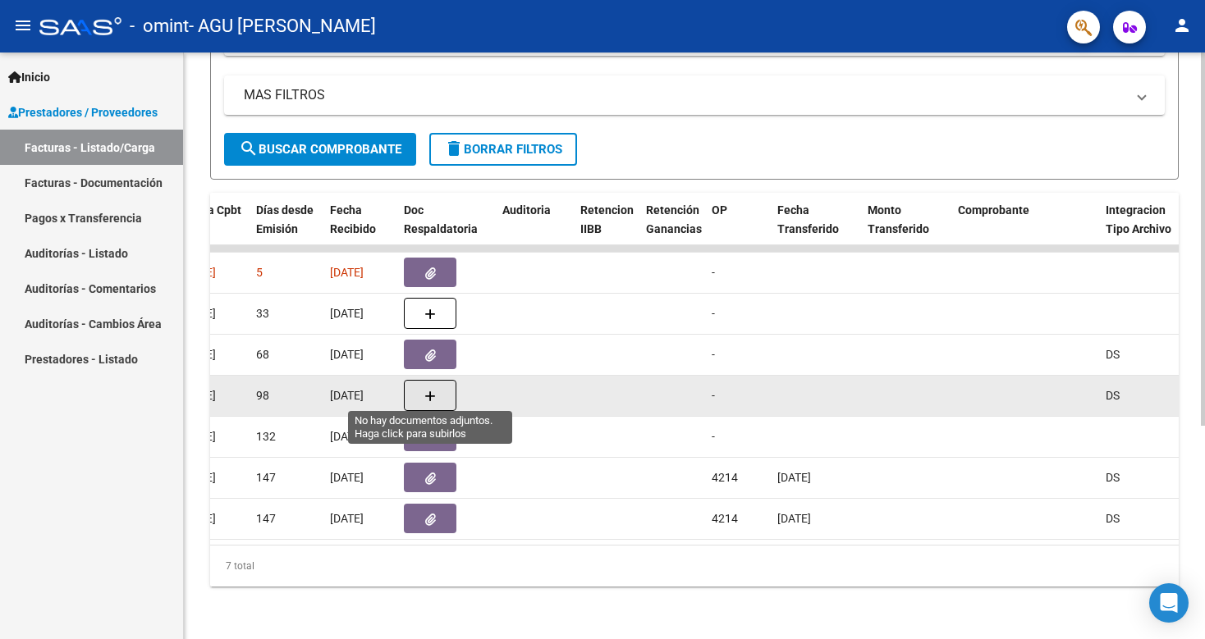
click at [441, 395] on button "button" at bounding box center [430, 395] width 53 height 31
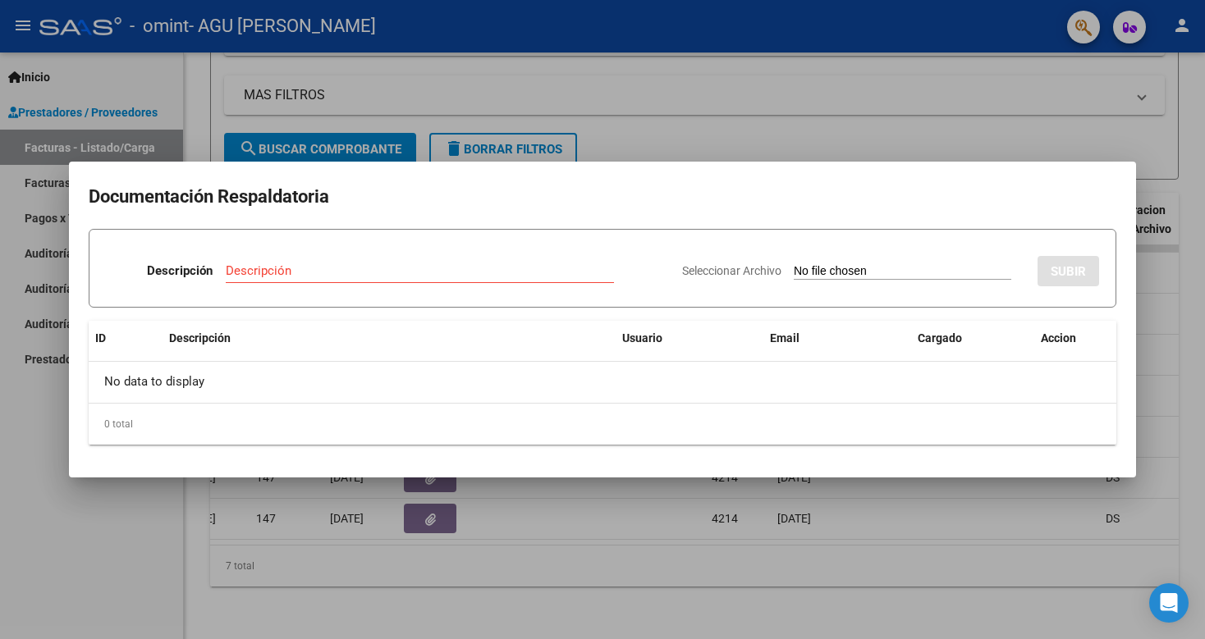
click at [794, 272] on input "Seleccionar Archivo" at bounding box center [903, 272] width 218 height 16
type input "C:\fakepath\[DATE] asistencia [PERSON_NAME].pdf"
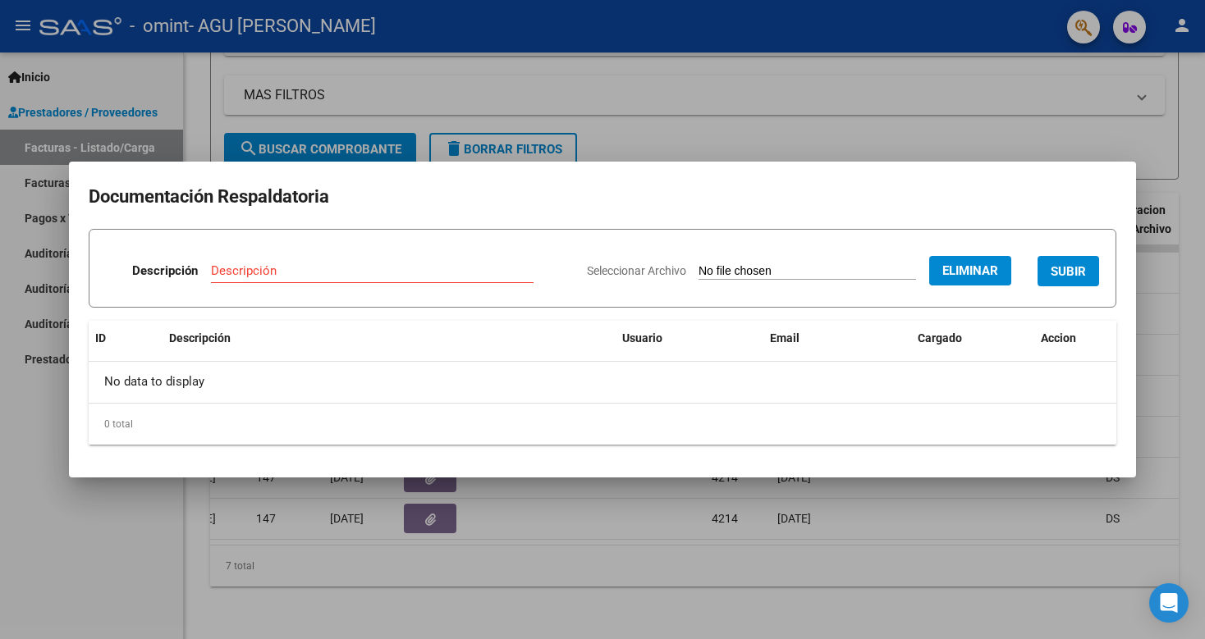
click at [454, 263] on div "Descripción" at bounding box center [372, 271] width 323 height 25
type input "ASISTENCIA JUNIO"
click at [1070, 269] on span "SUBIR" at bounding box center [1068, 271] width 35 height 15
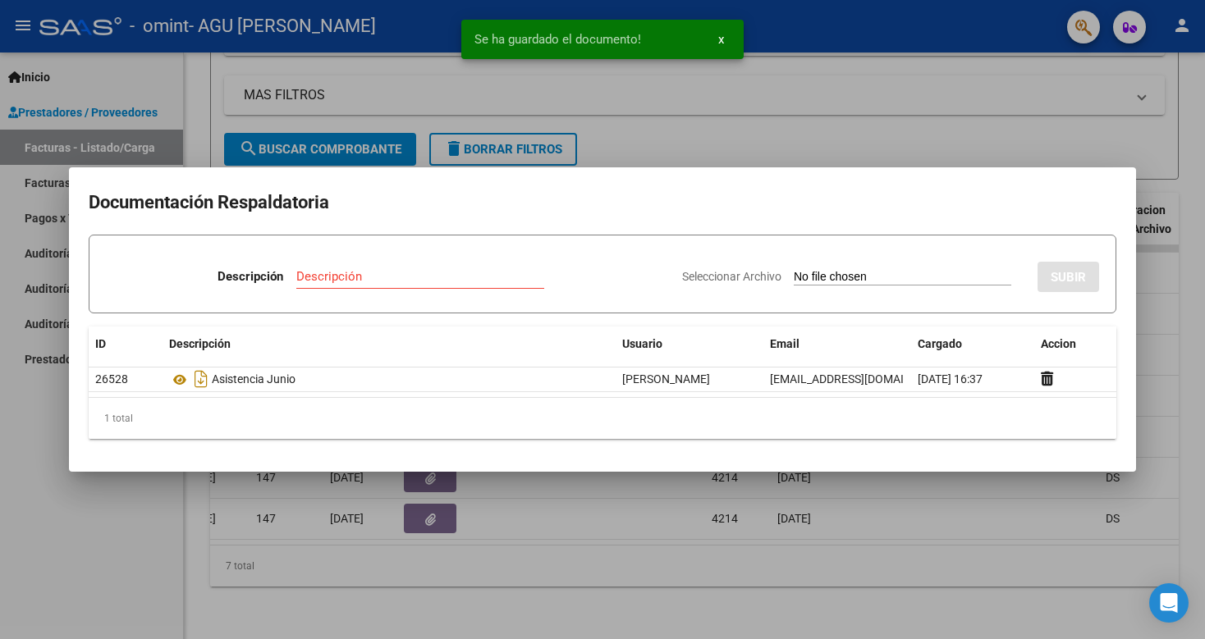
click at [585, 509] on div at bounding box center [602, 319] width 1205 height 639
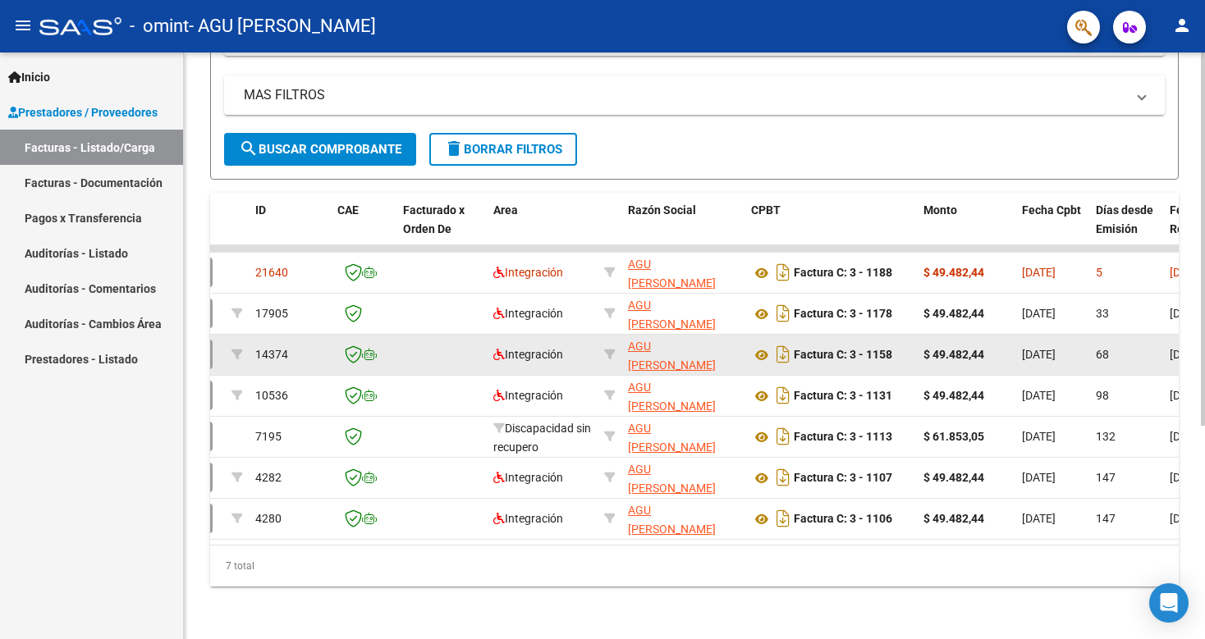
scroll to position [336, 0]
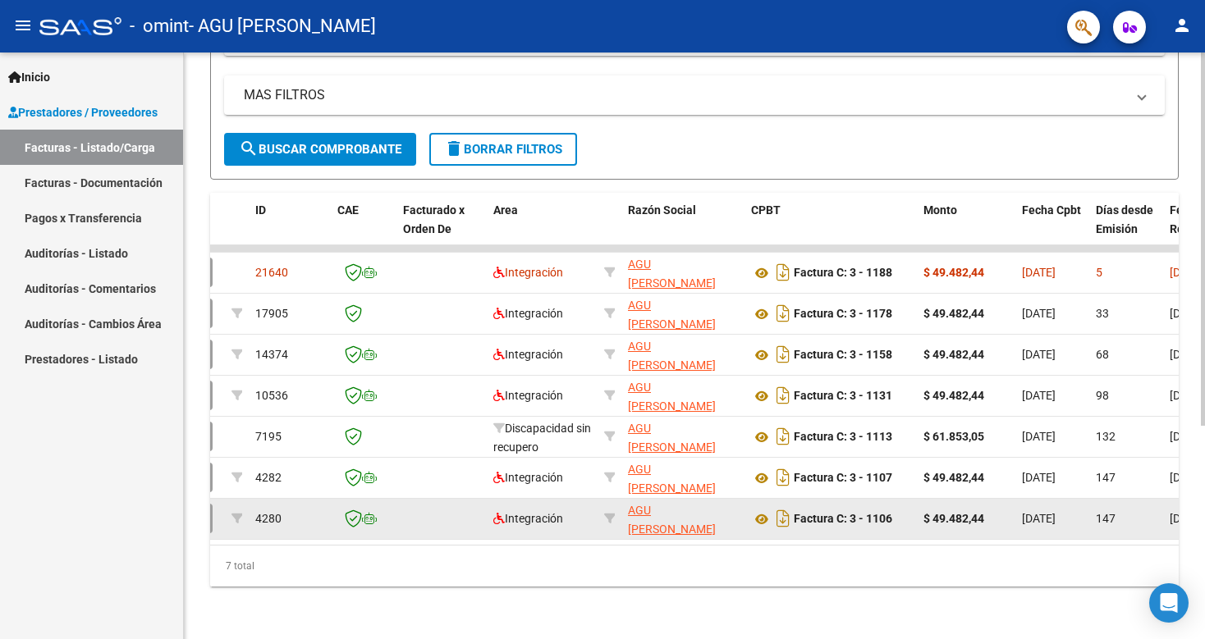
drag, startPoint x: 433, startPoint y: 527, endPoint x: 442, endPoint y: 525, distance: 10.2
click at [442, 529] on datatable-selection "21640 Integración AGU [PERSON_NAME] 27291199742 Factura C: 3 - 1188 $ 49.482,44…" at bounding box center [651, 536] width 969 height 15
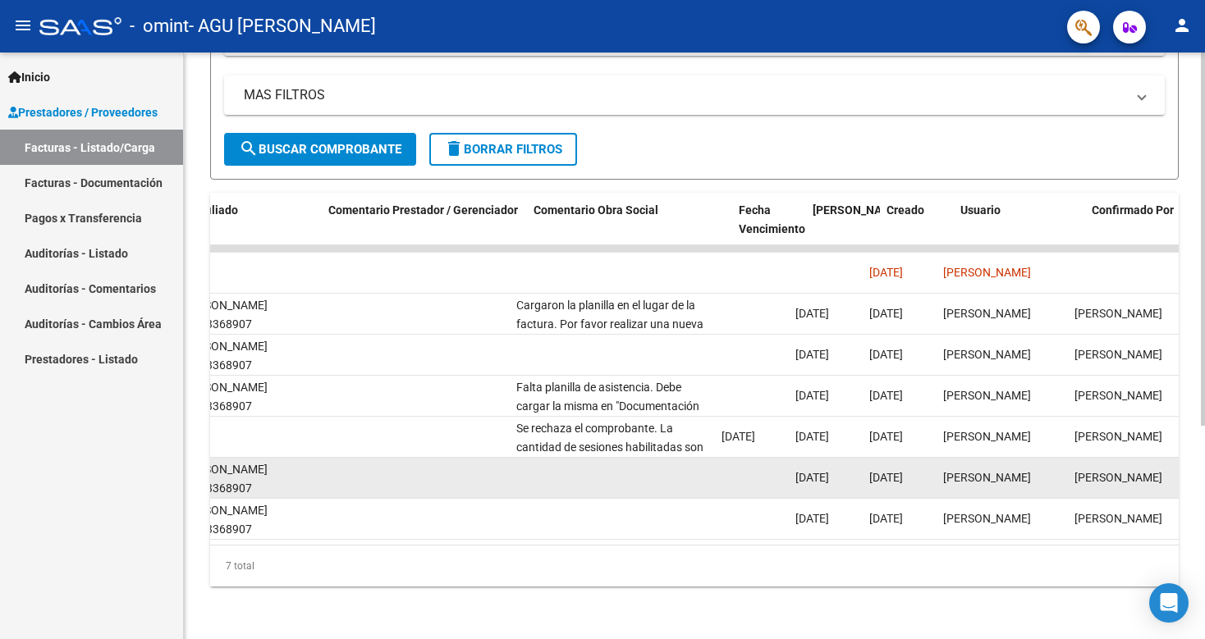
scroll to position [0, 2290]
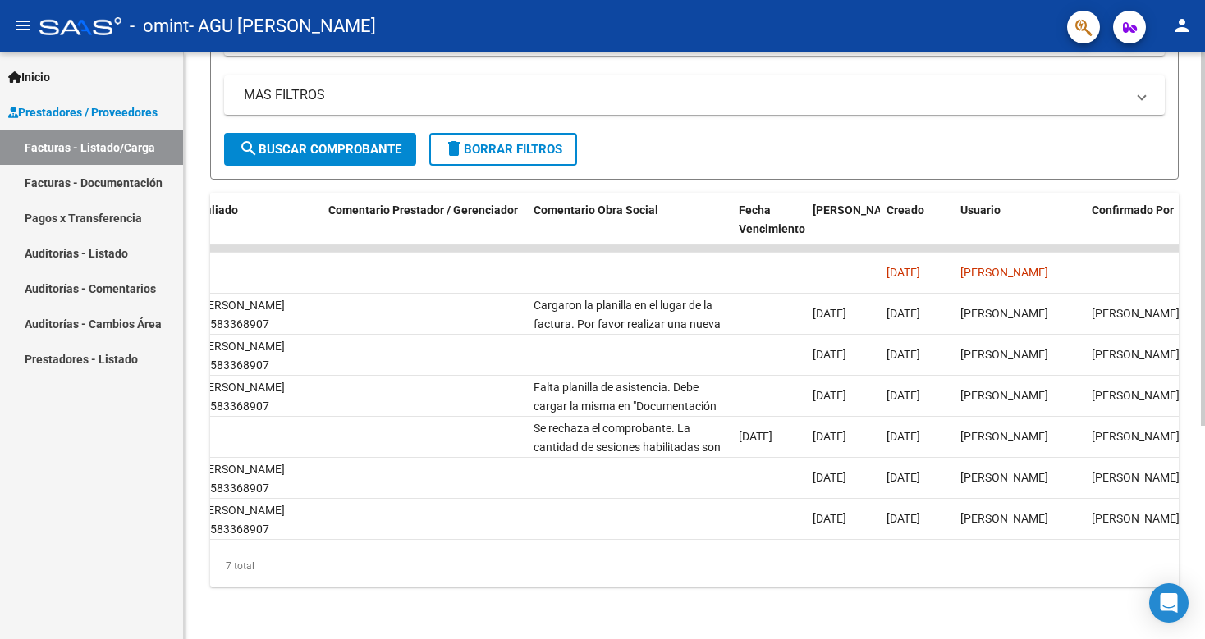
drag, startPoint x: 882, startPoint y: 566, endPoint x: 492, endPoint y: 545, distance: 391.3
click at [520, 562] on div "7 total" at bounding box center [694, 566] width 969 height 41
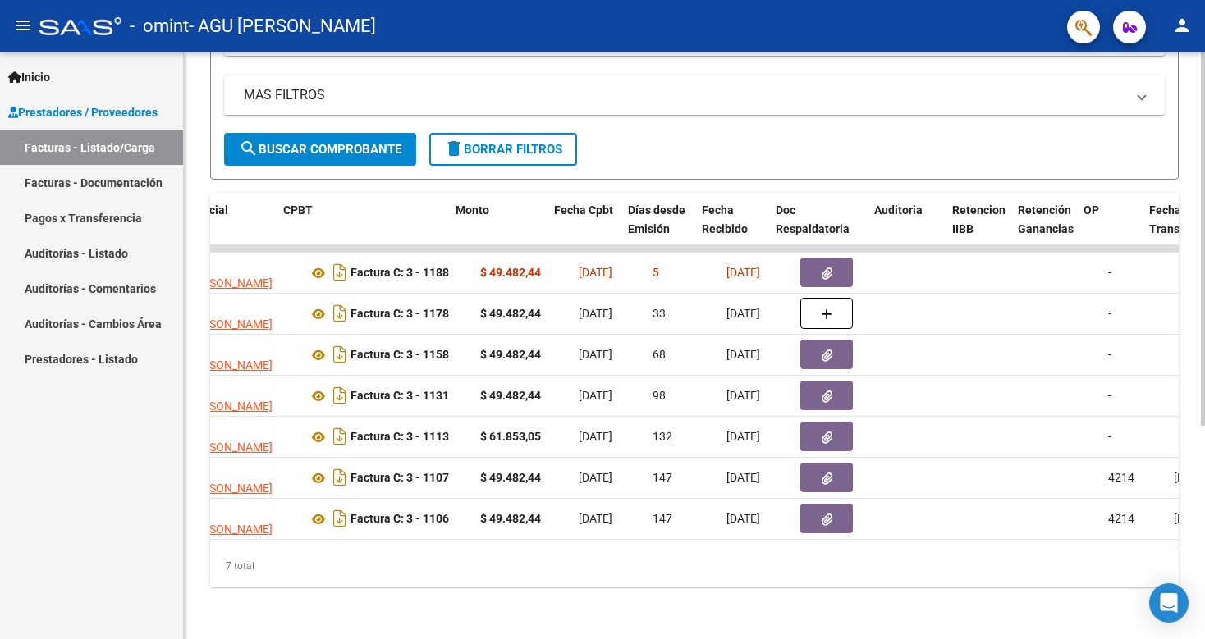
scroll to position [0, 432]
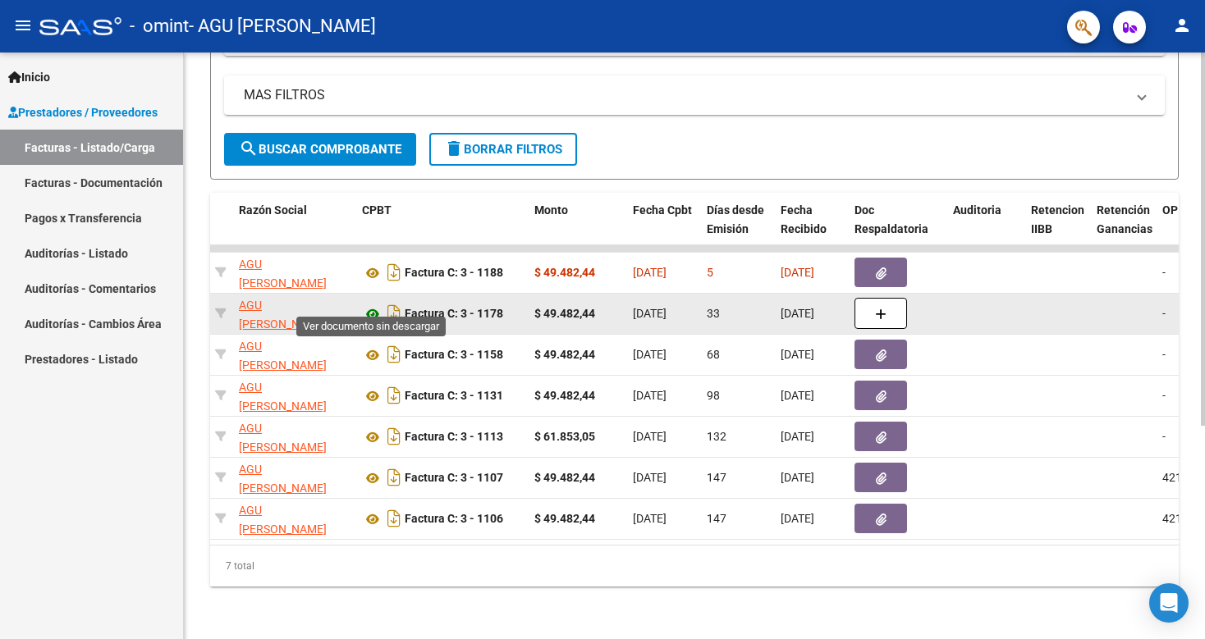
click at [376, 305] on icon at bounding box center [372, 315] width 21 height 20
